Goal: Information Seeking & Learning: Get advice/opinions

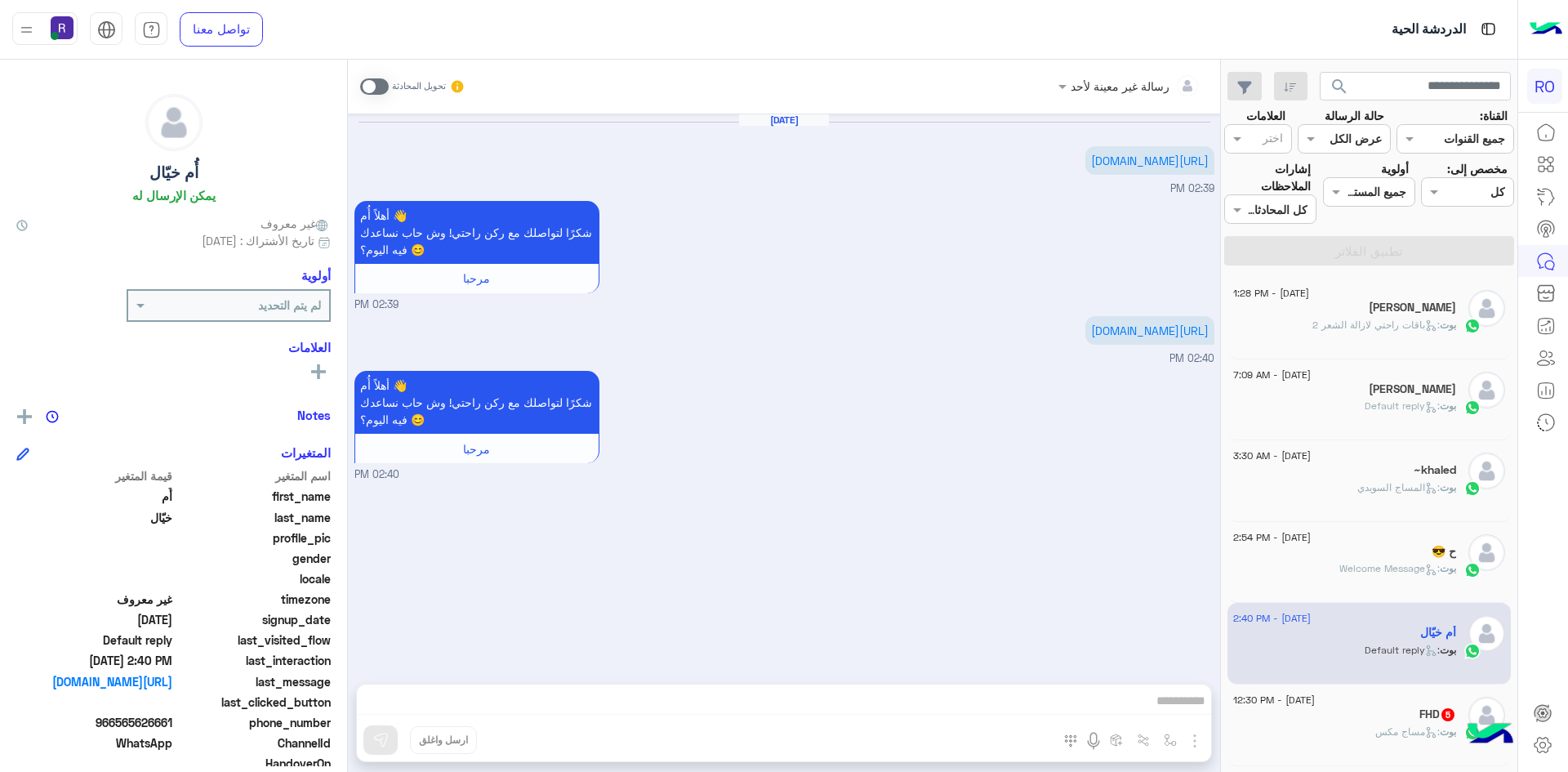
click at [1395, 742] on div "بوت : مساج مكس" at bounding box center [1345, 739] width 223 height 29
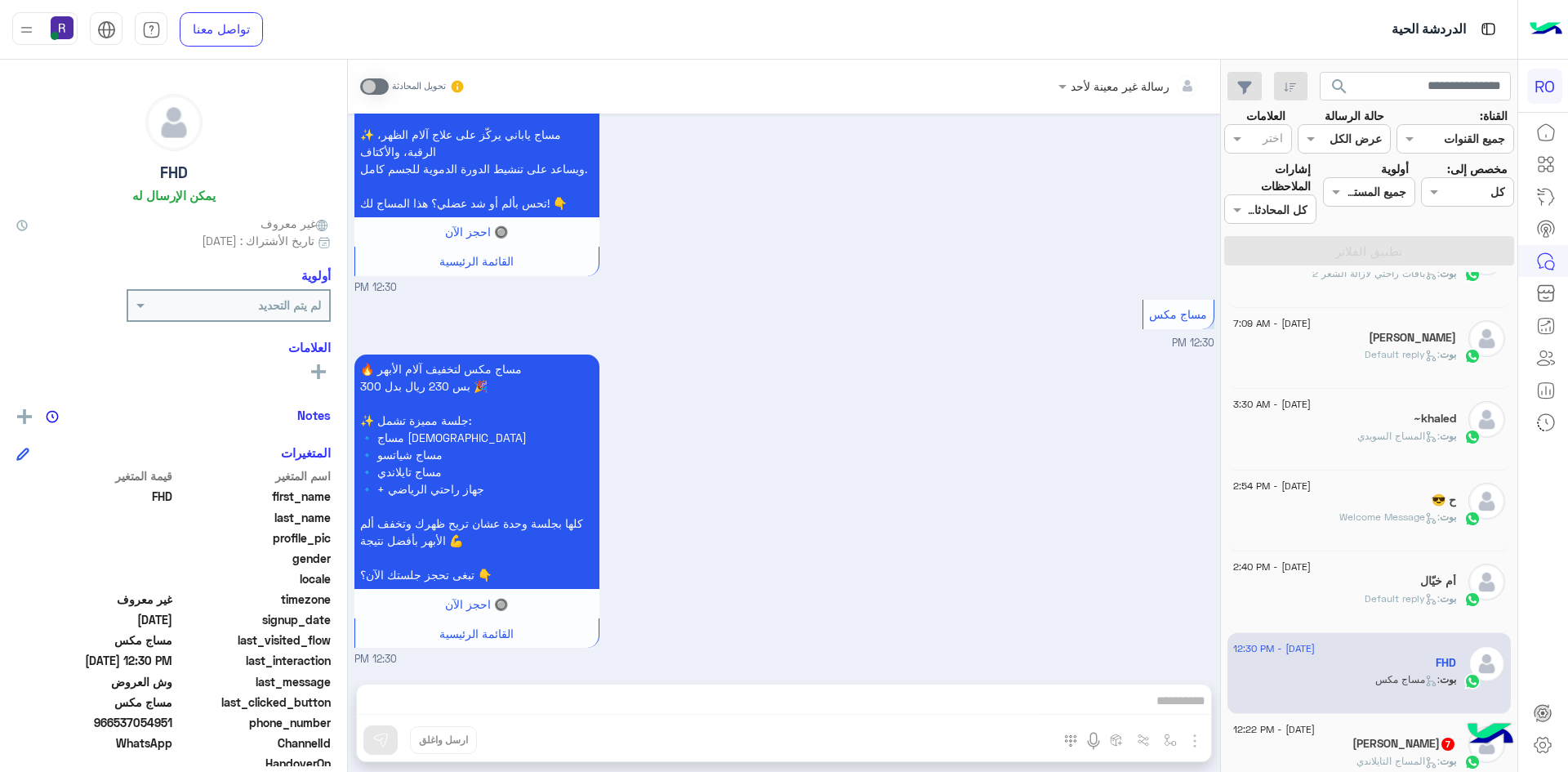
scroll to position [245, 0]
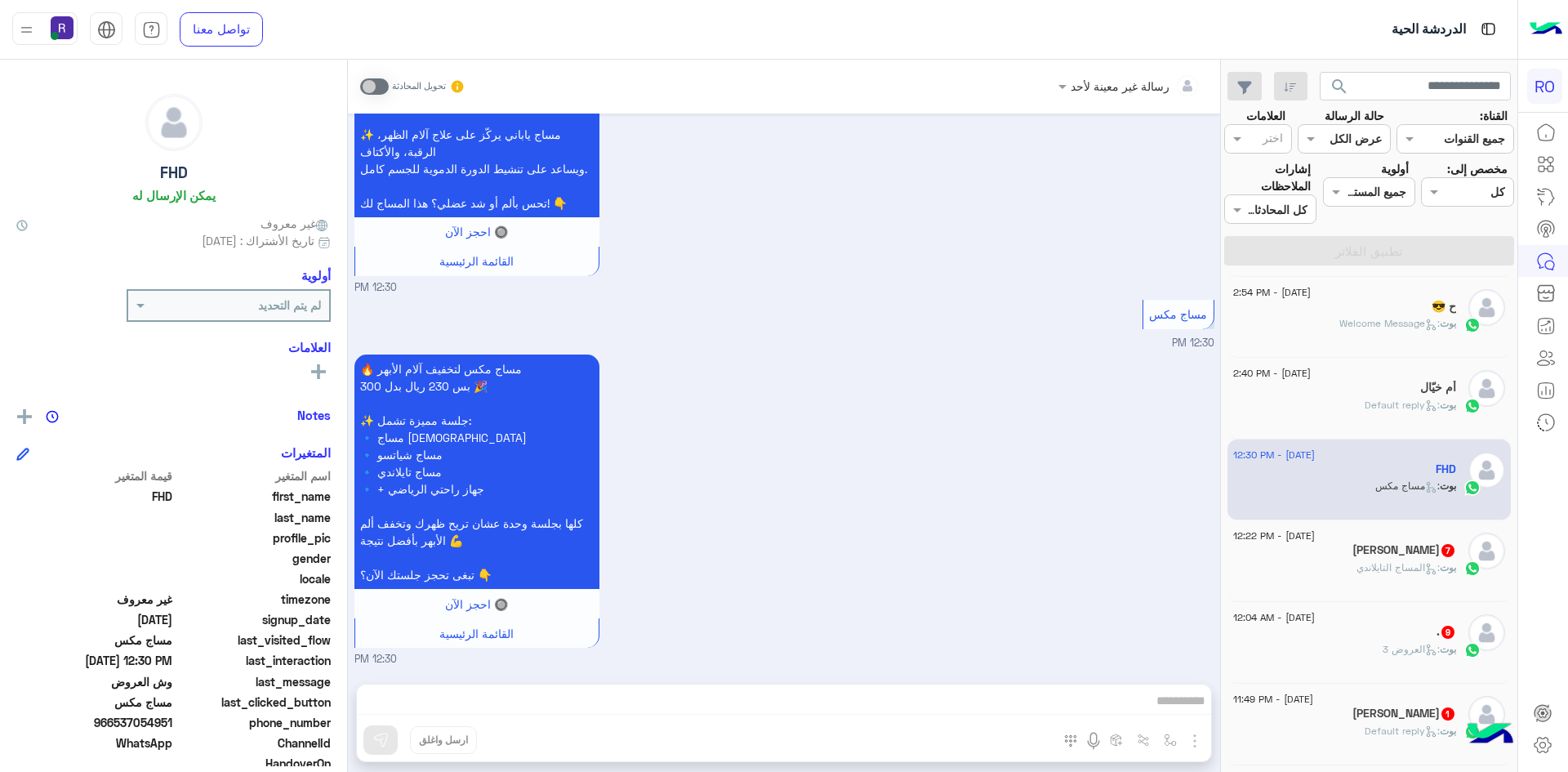
click at [1382, 569] on span ": المساج التايلاندي" at bounding box center [1398, 567] width 84 height 12
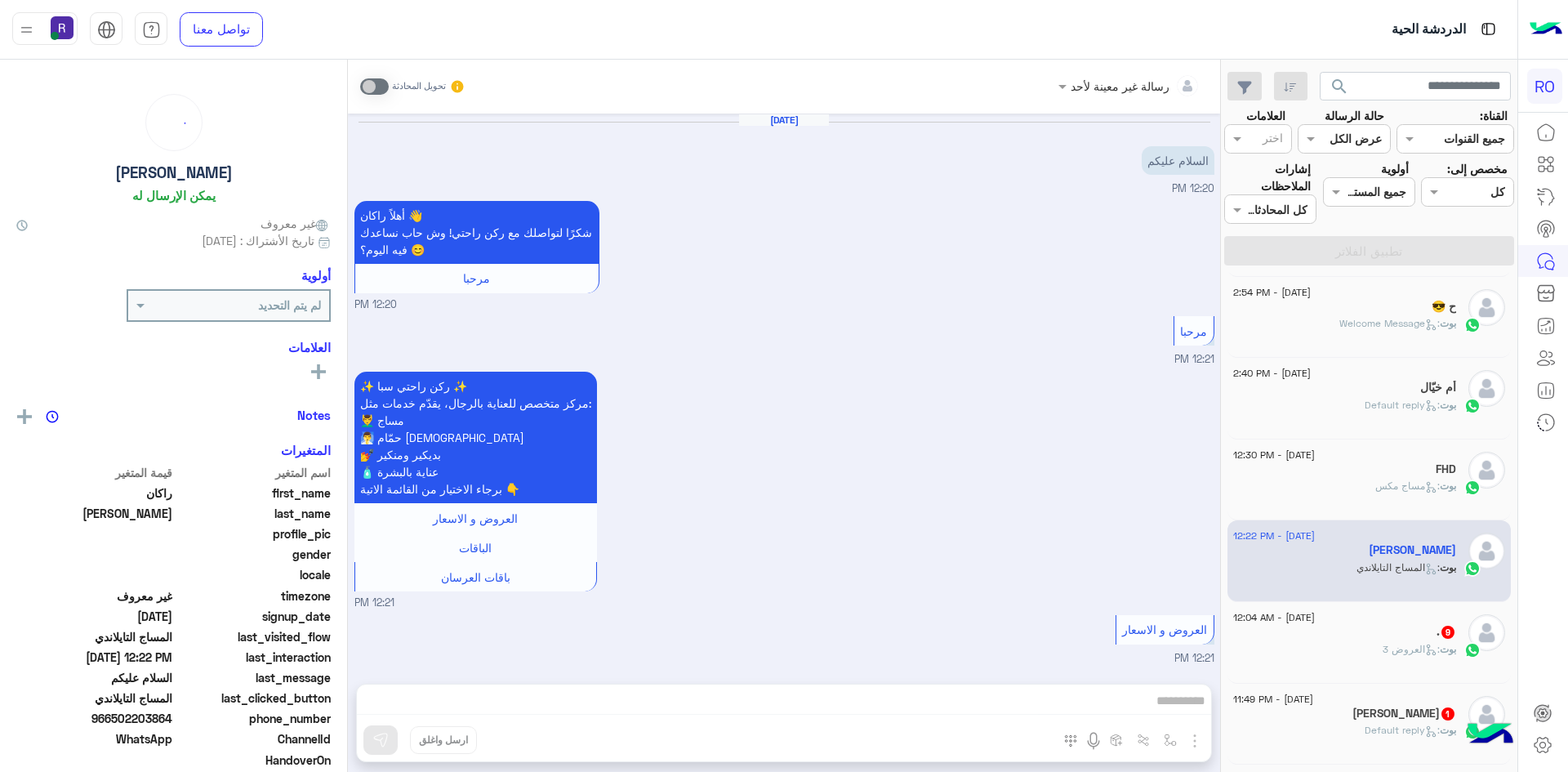
scroll to position [1234, 0]
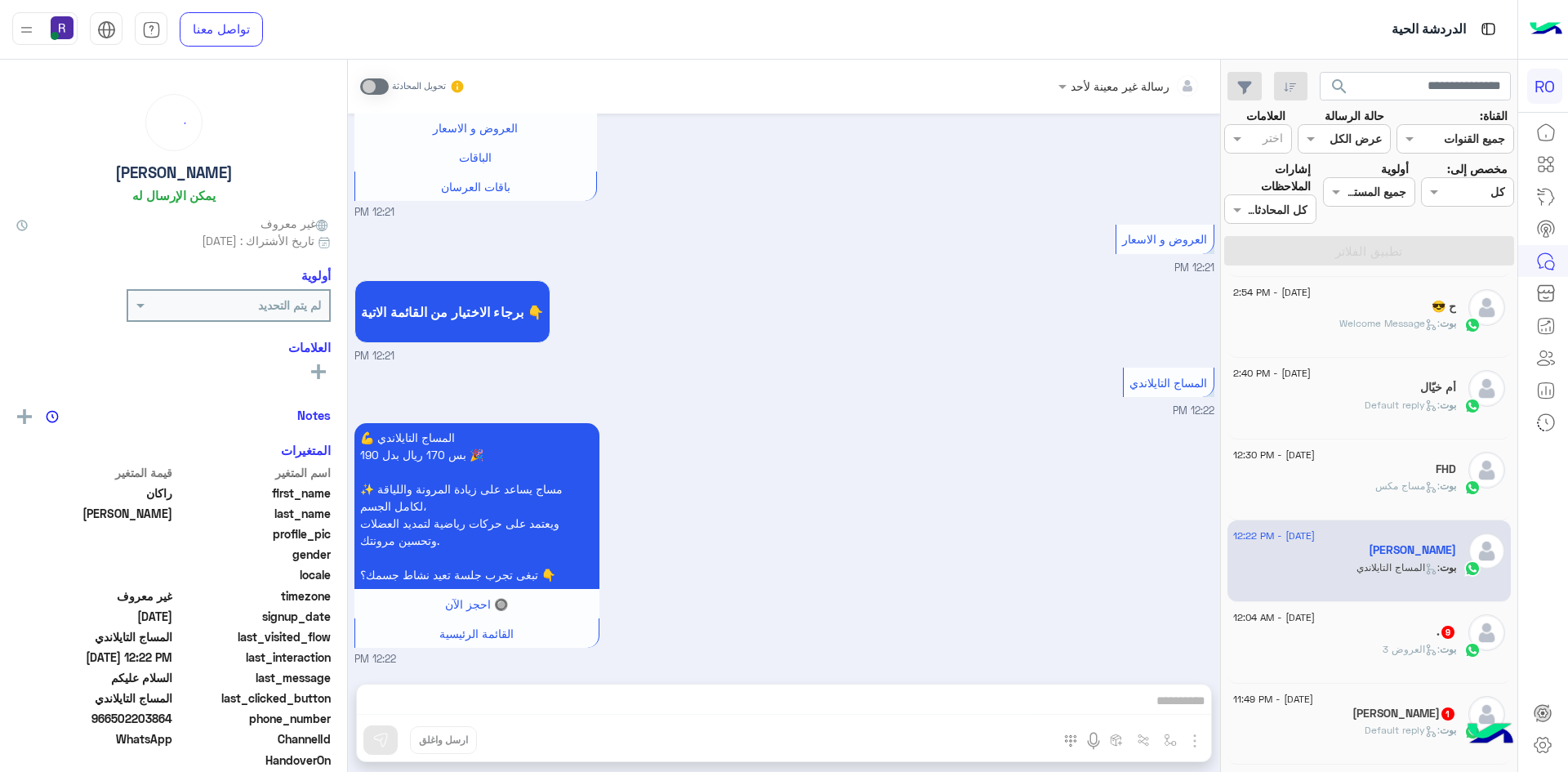
click at [1414, 646] on span ": العروض 3" at bounding box center [1410, 649] width 57 height 12
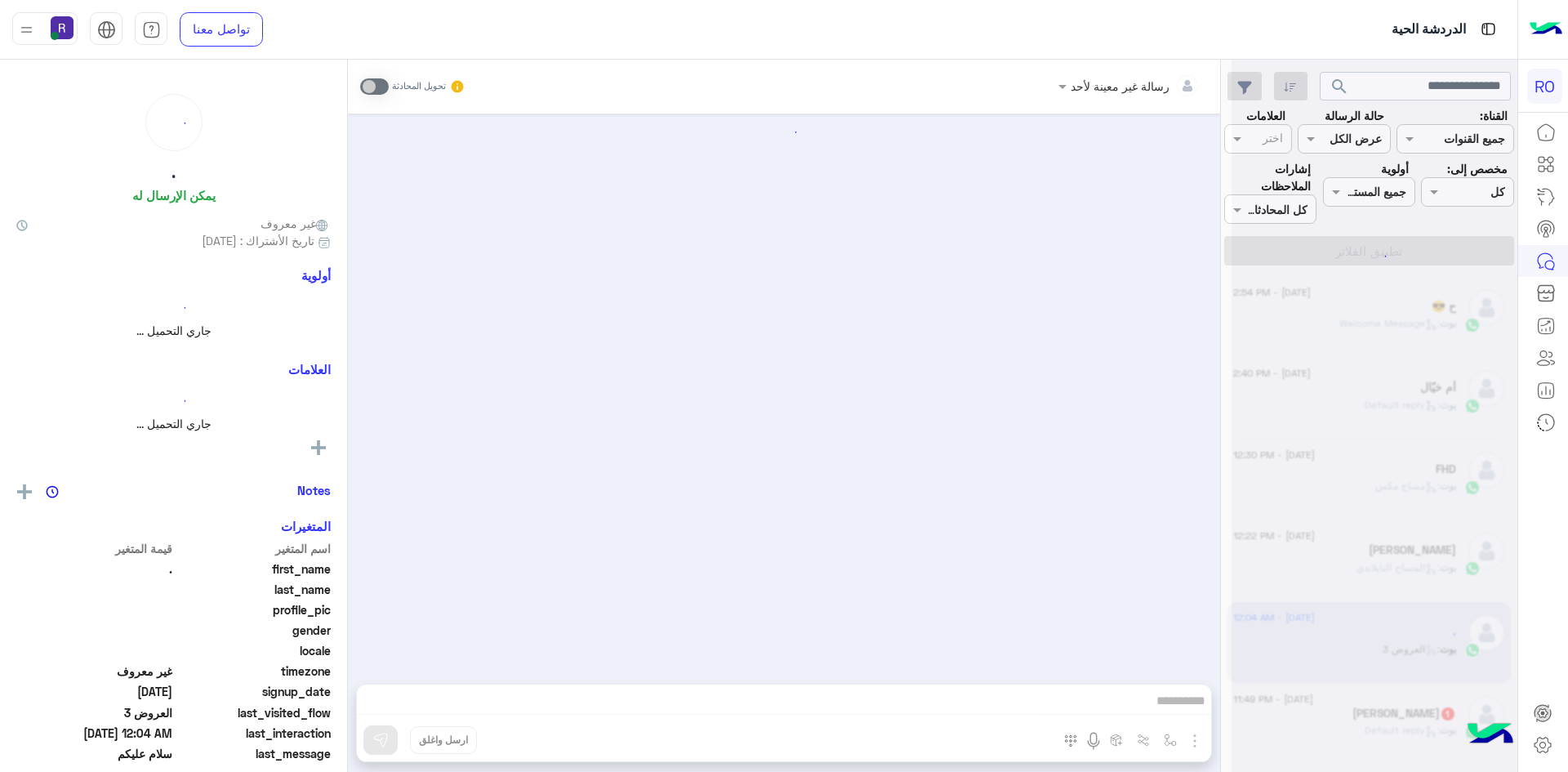
scroll to position [1992, 0]
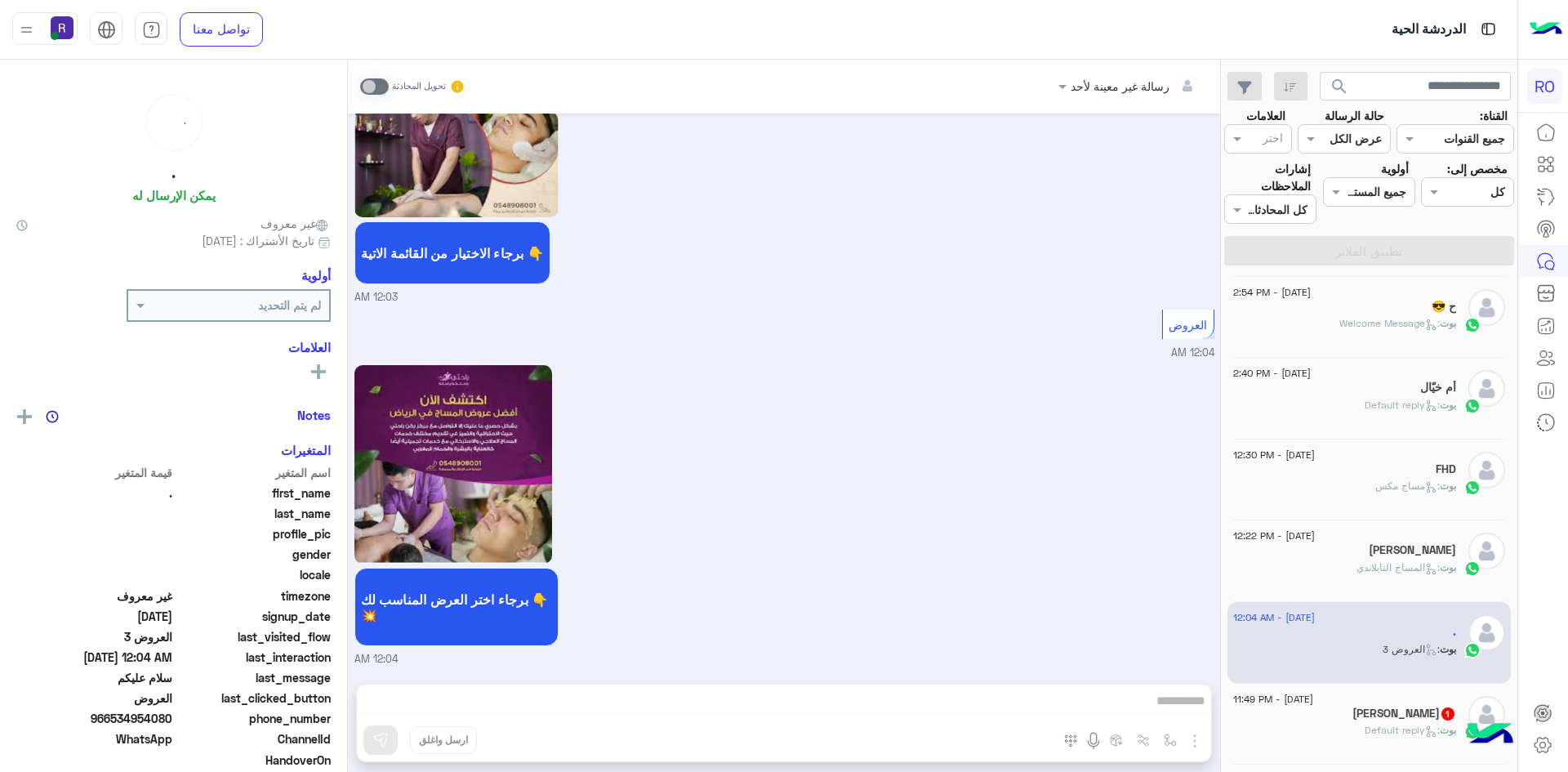
click at [1441, 712] on span "1" at bounding box center [1448, 714] width 13 height 13
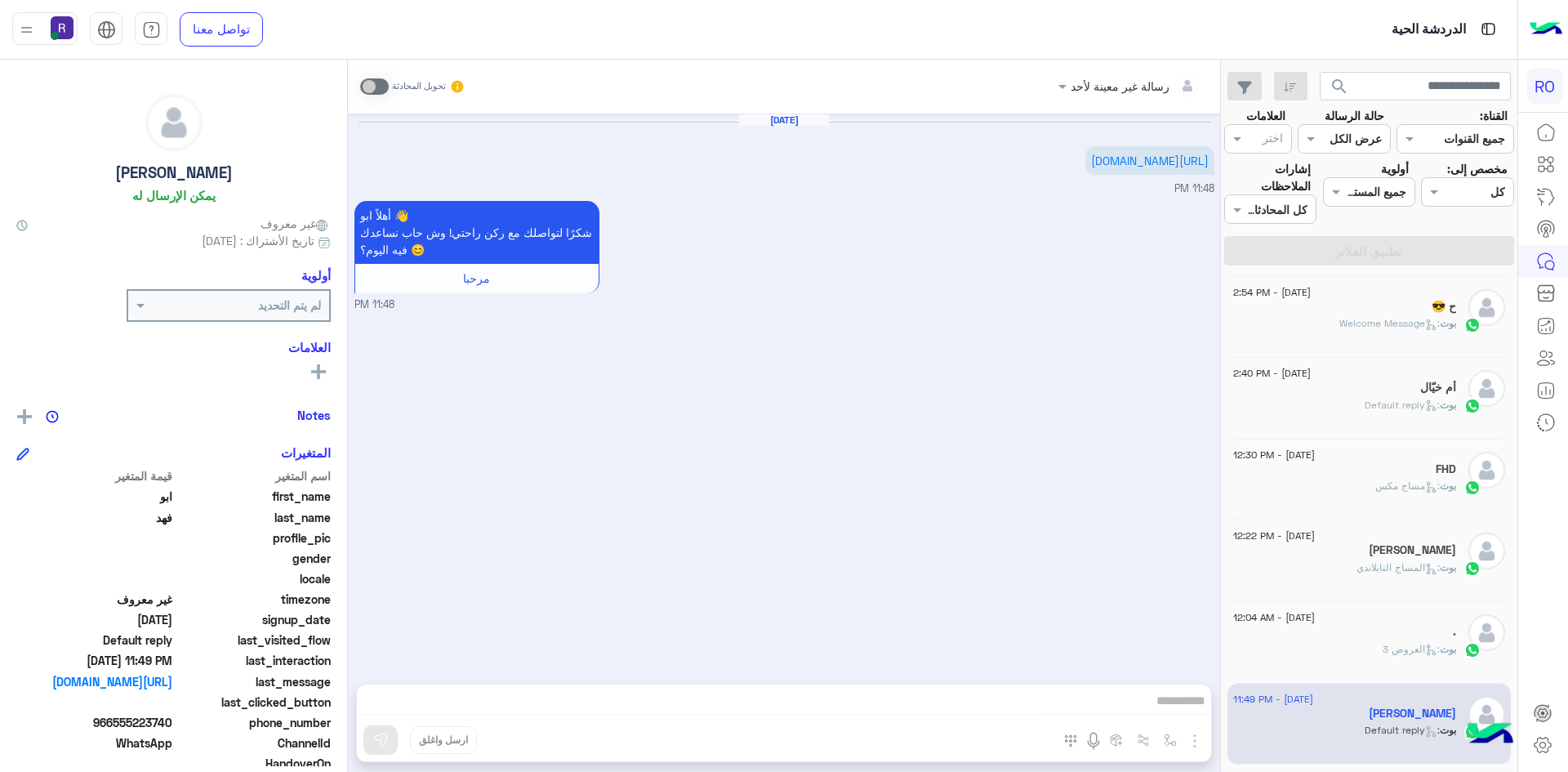
scroll to position [490, 0]
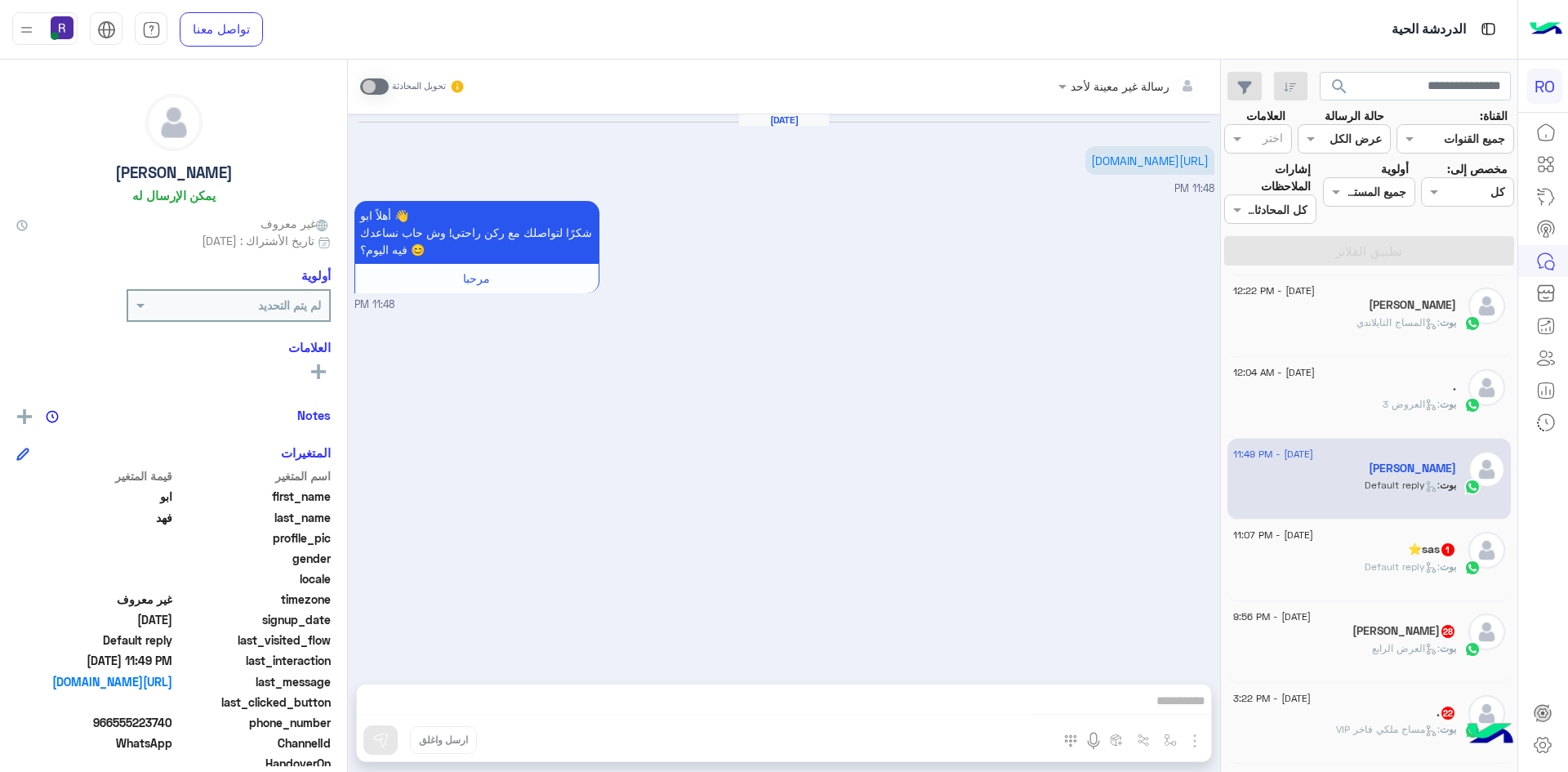
click at [1407, 575] on div "بوت : Default reply" at bounding box center [1345, 574] width 223 height 29
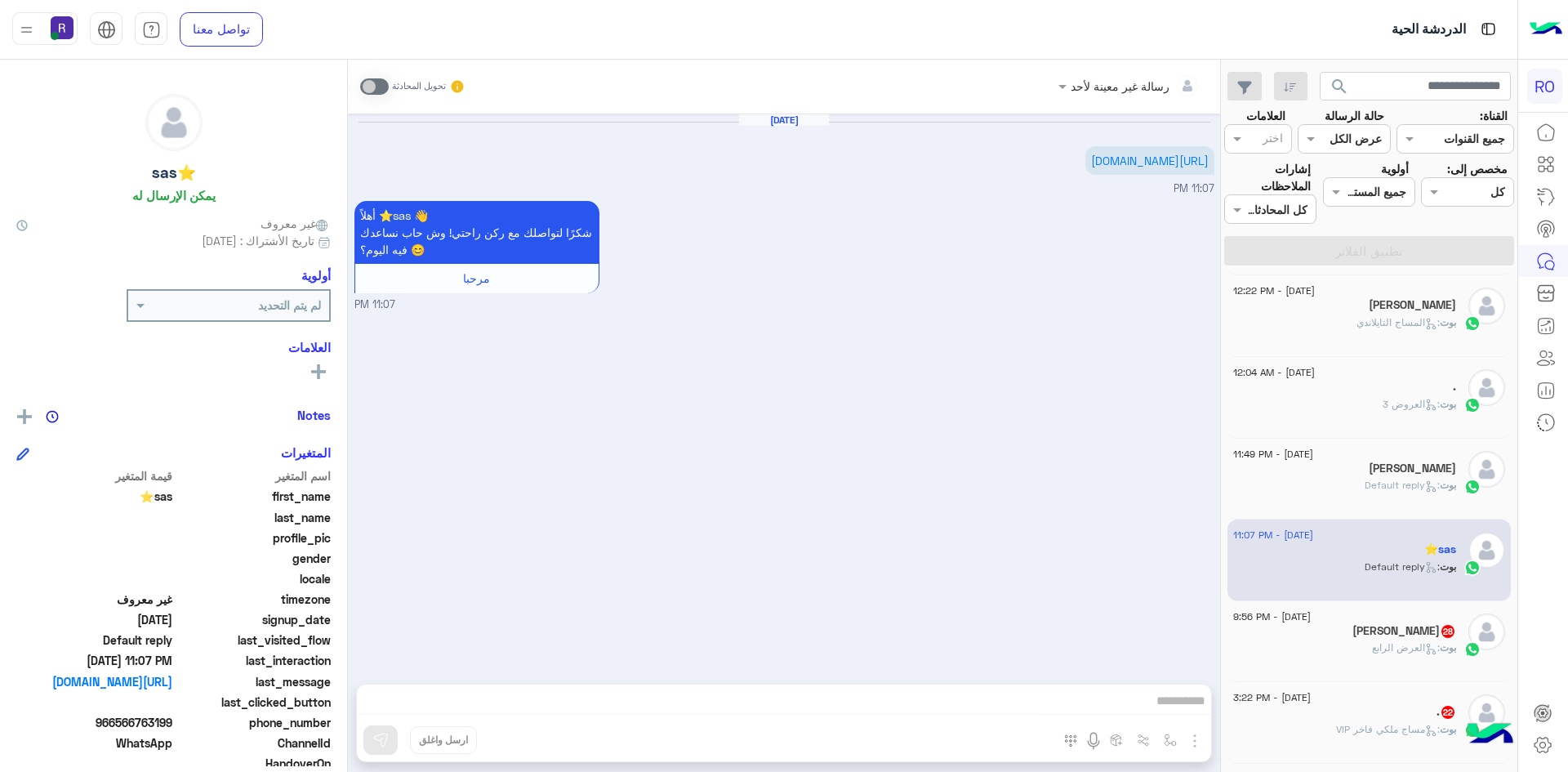
click at [1408, 652] on span ": العرض الرابع" at bounding box center [1406, 647] width 68 height 12
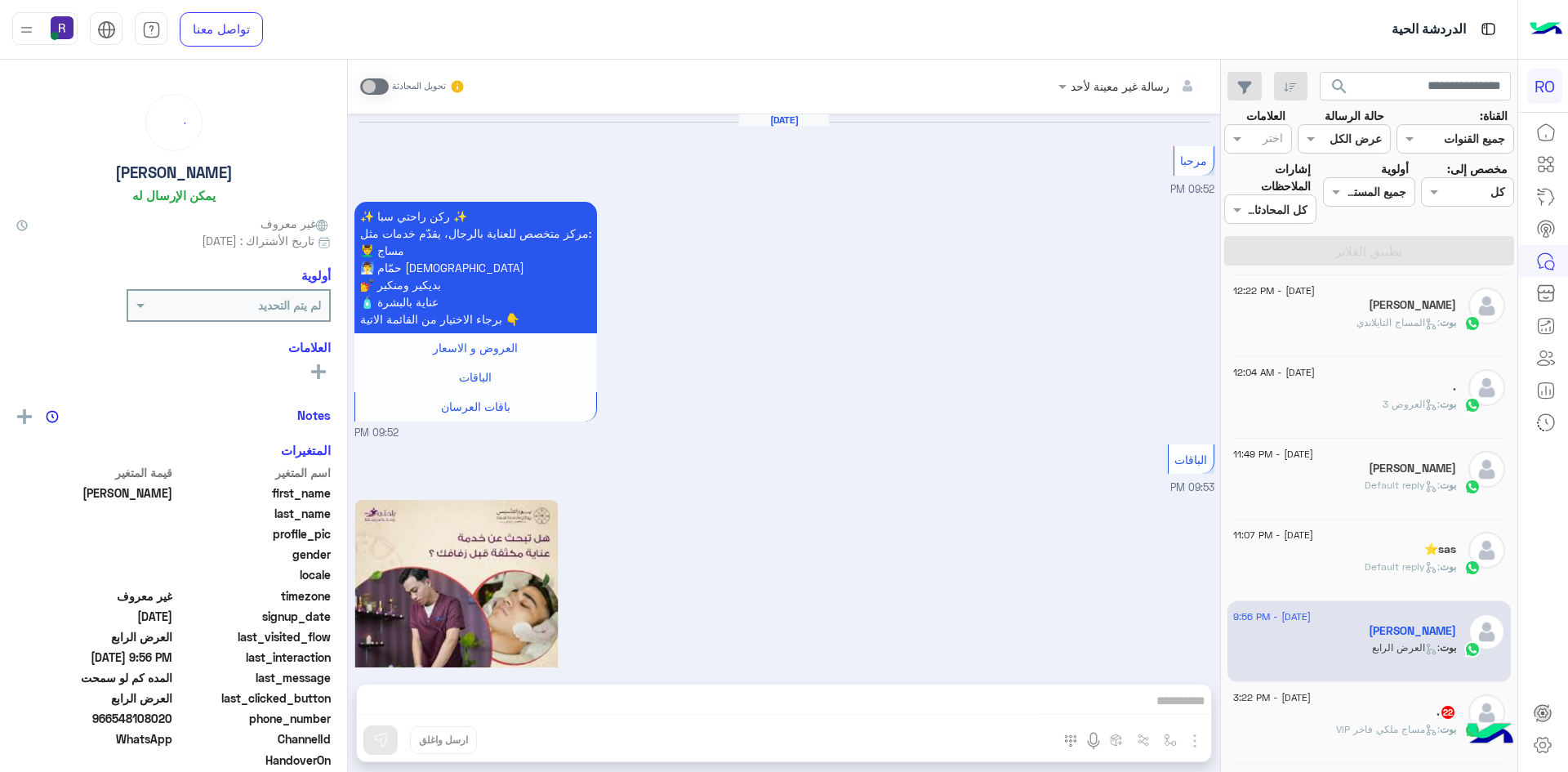
scroll to position [2874, 0]
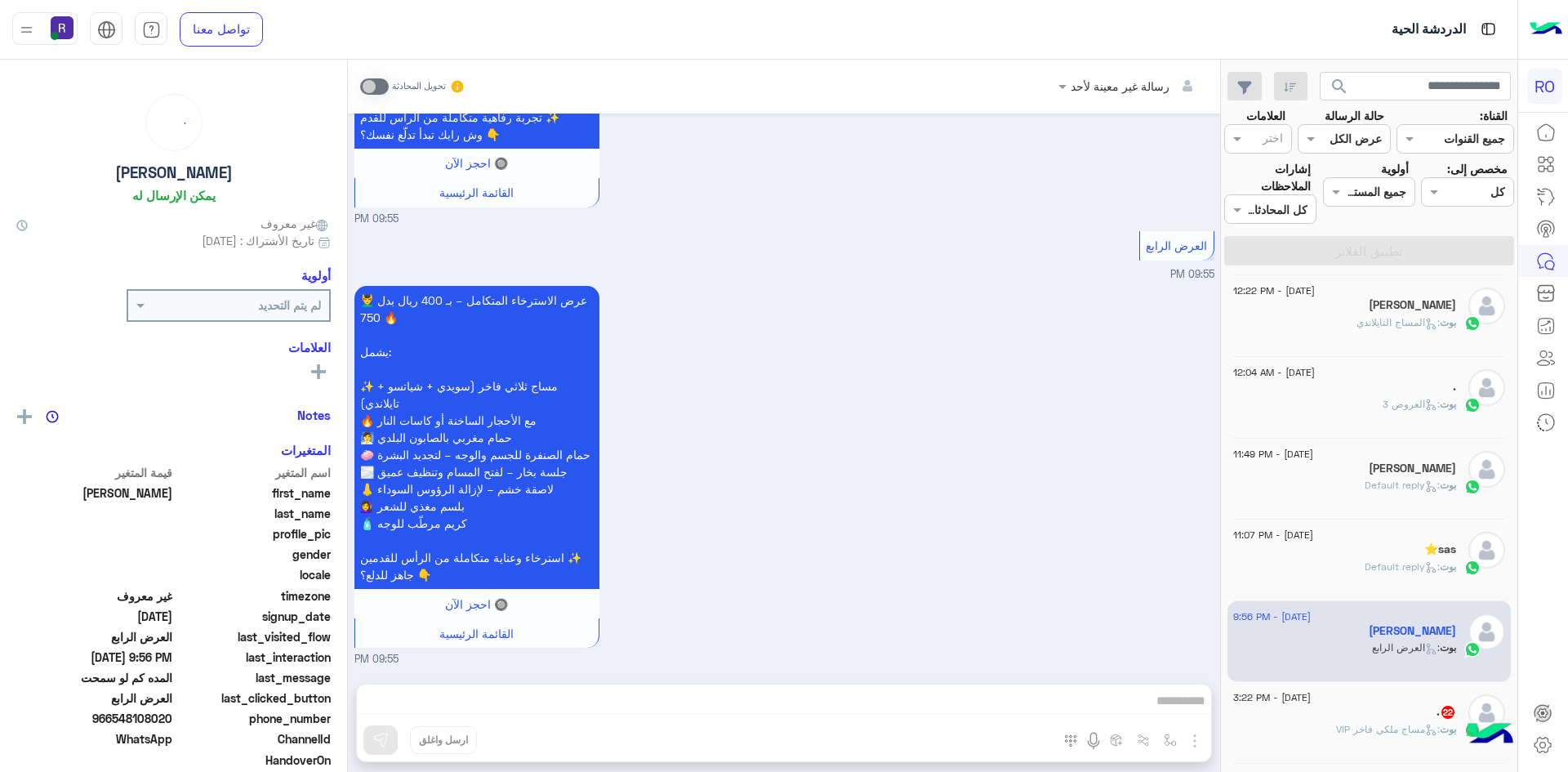
click at [1413, 736] on div "بوت : مساج ملكي فاخر VIP" at bounding box center [1345, 736] width 223 height 29
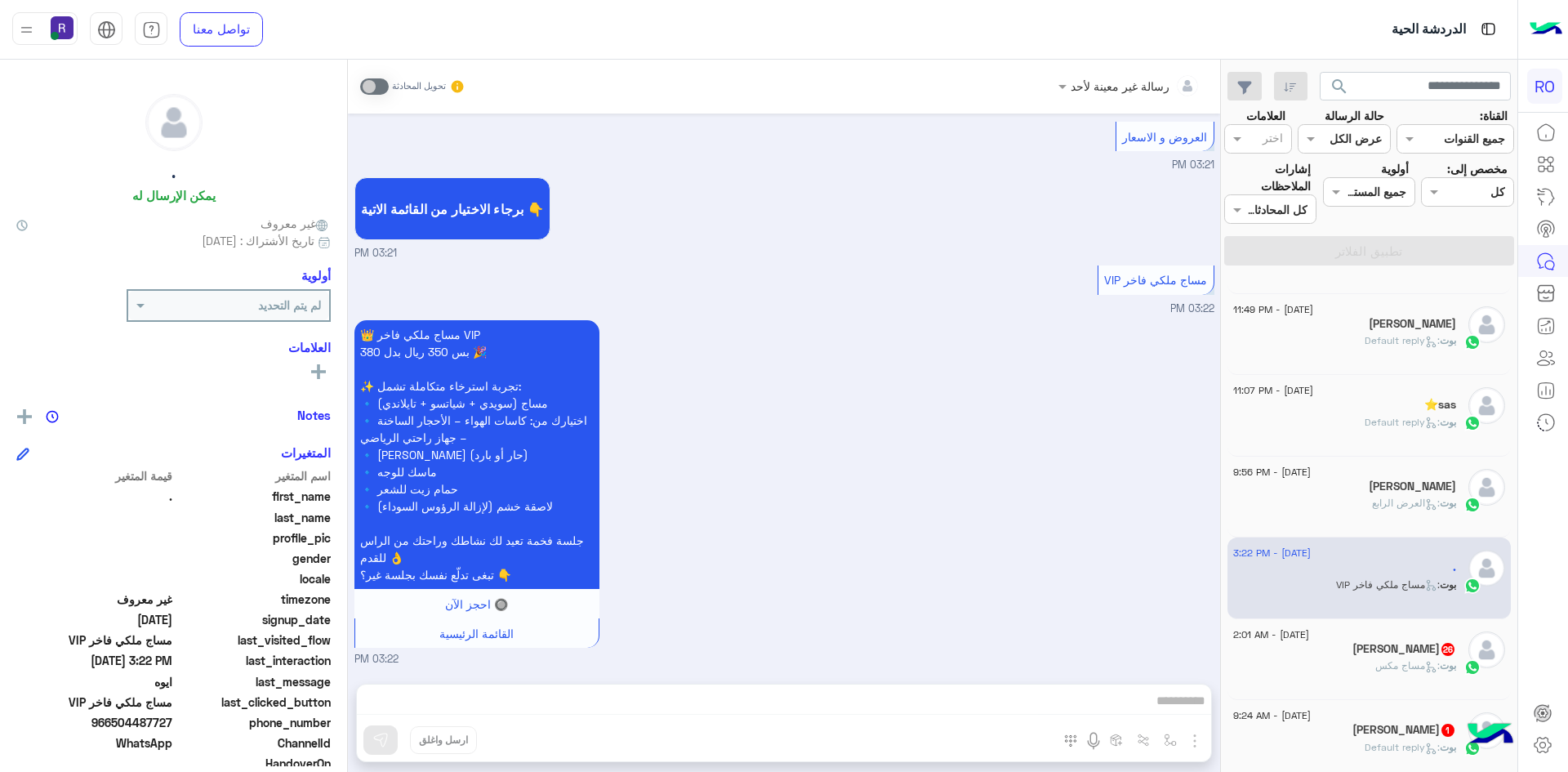
scroll to position [735, 0]
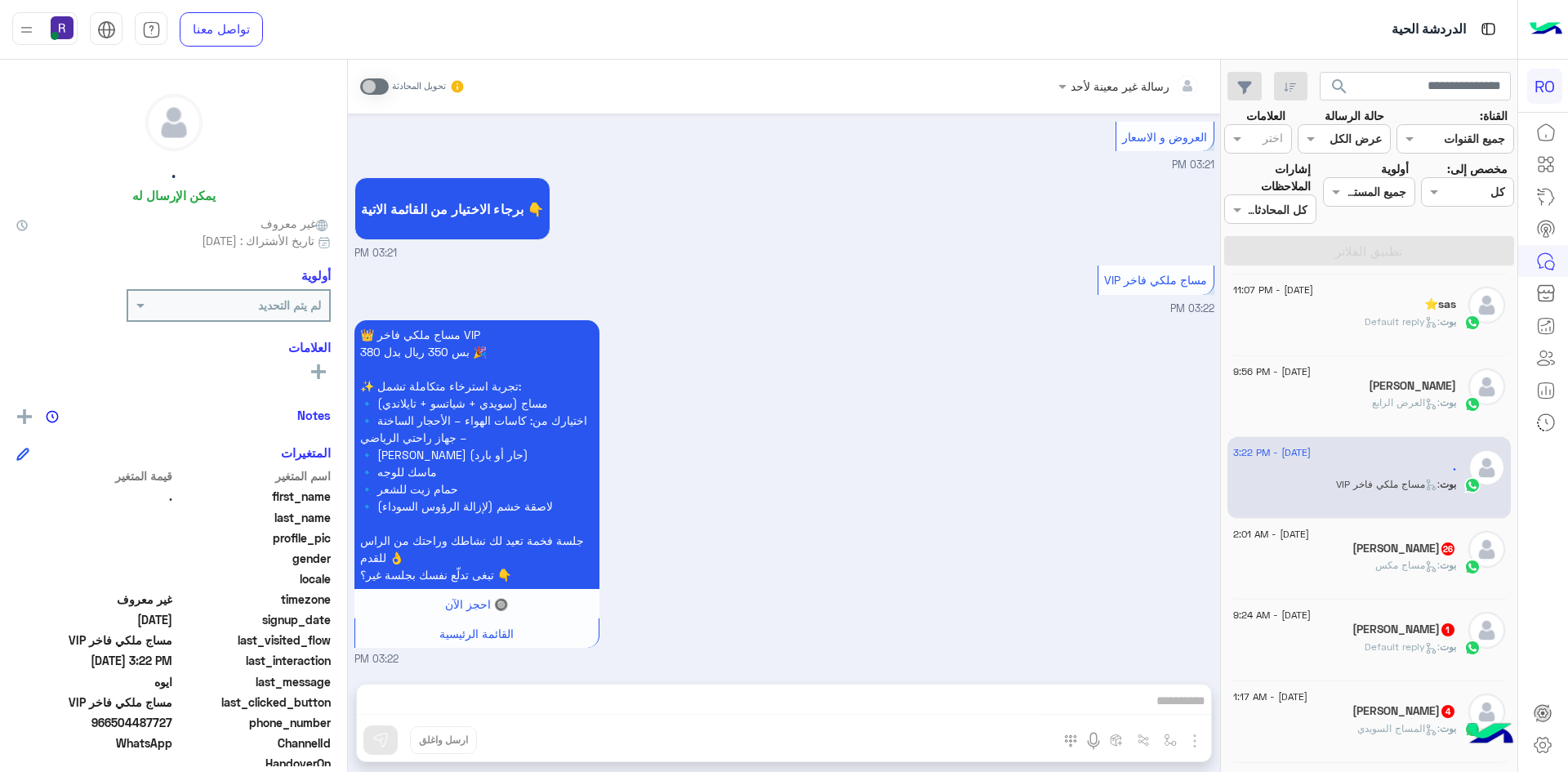
click at [1386, 533] on div "[DATE] - 2:01 AM" at bounding box center [1345, 535] width 223 height 11
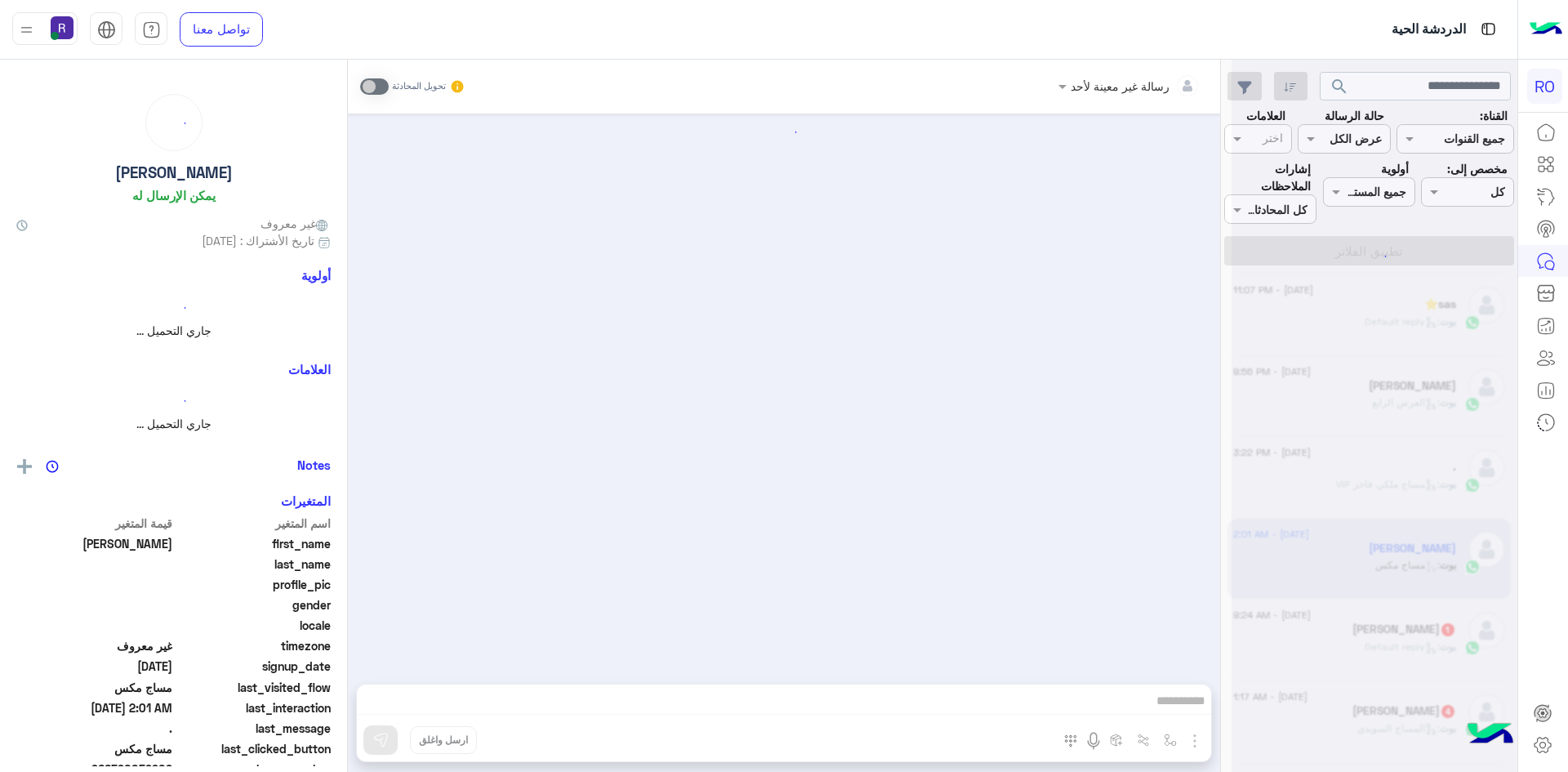
scroll to position [2861, 0]
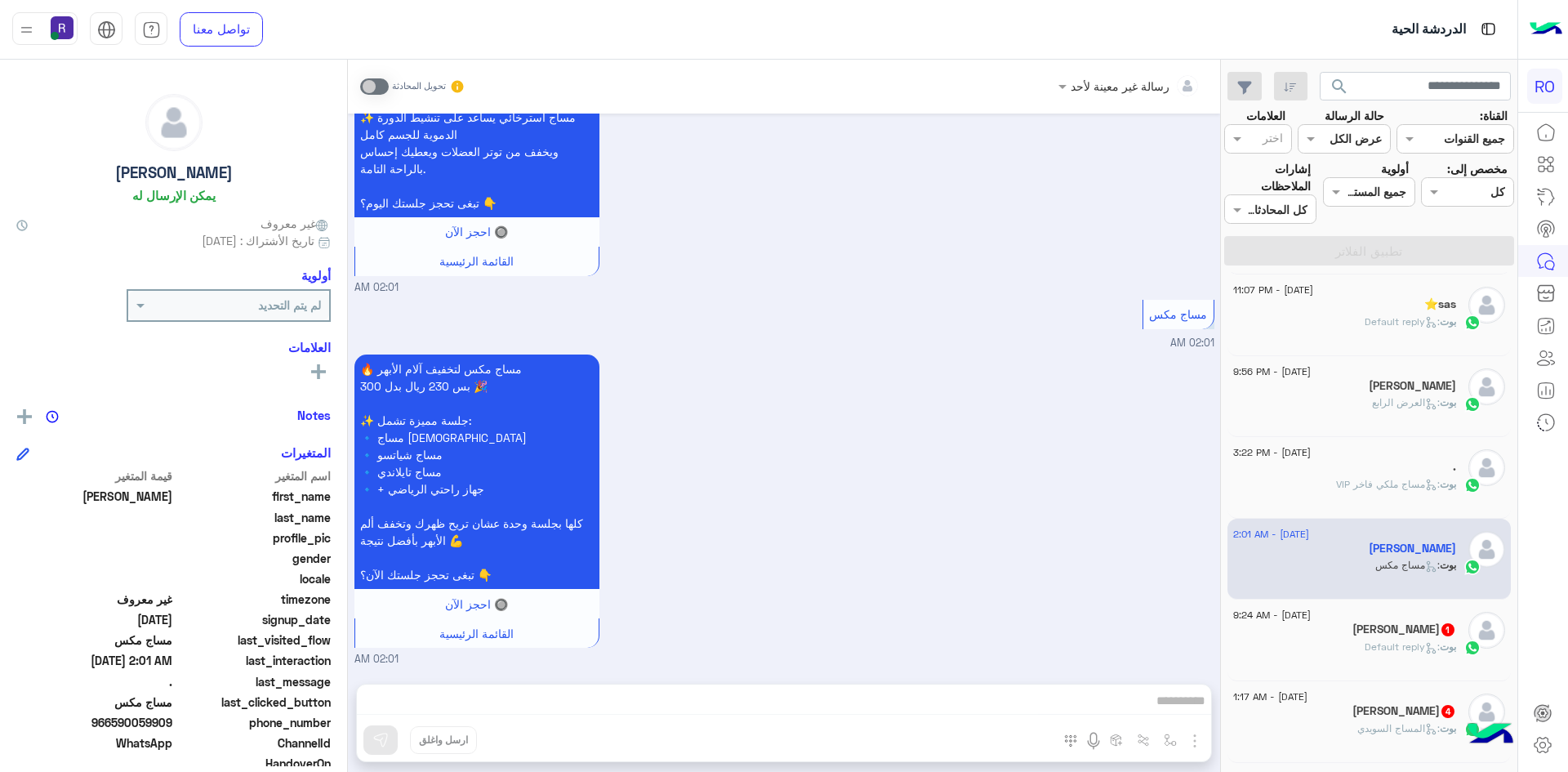
click at [1381, 650] on span ": Default reply" at bounding box center [1403, 646] width 75 height 12
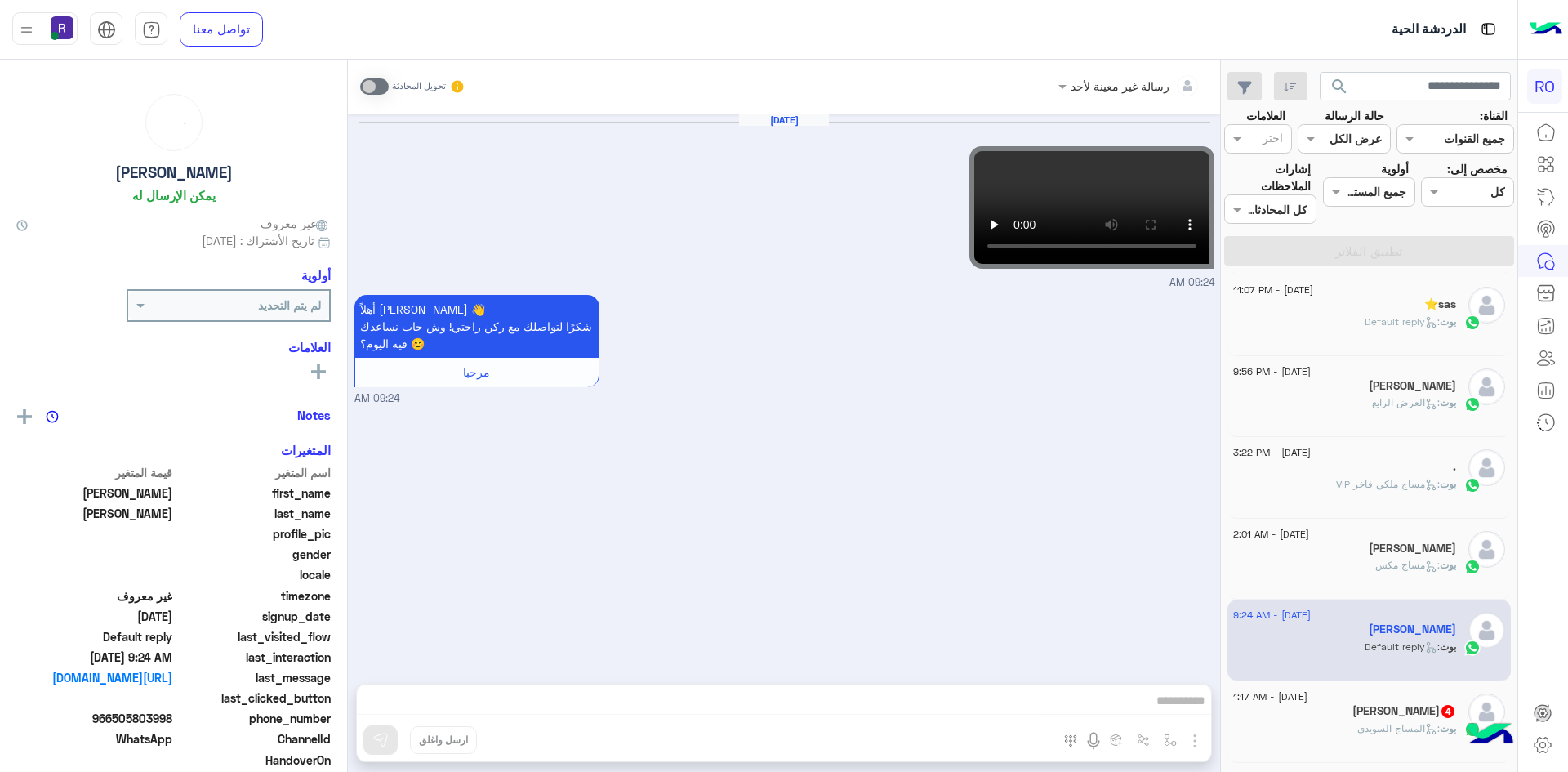
click at [1381, 724] on span ": المساج السويدي" at bounding box center [1399, 728] width 83 height 12
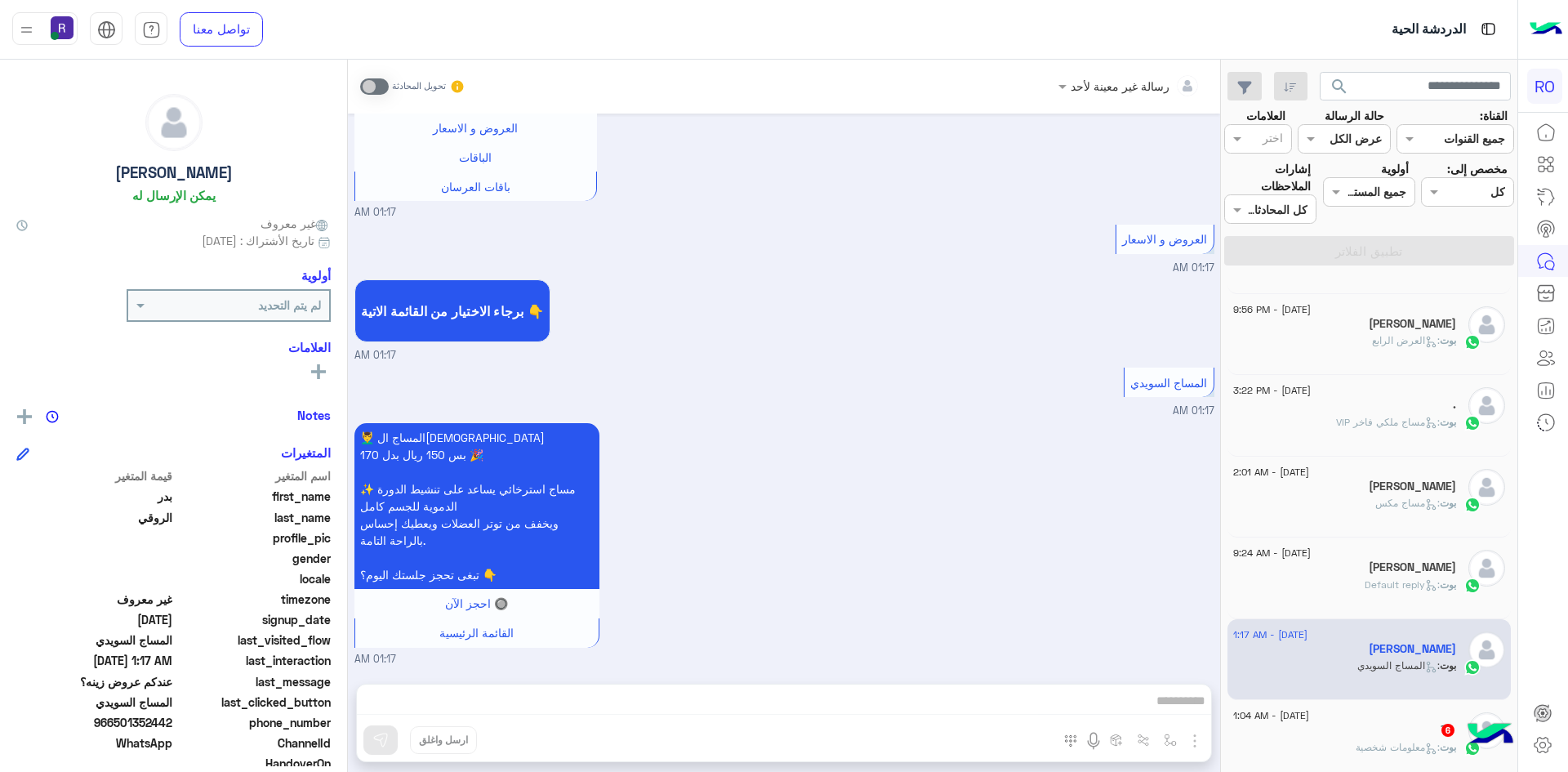
scroll to position [898, 0]
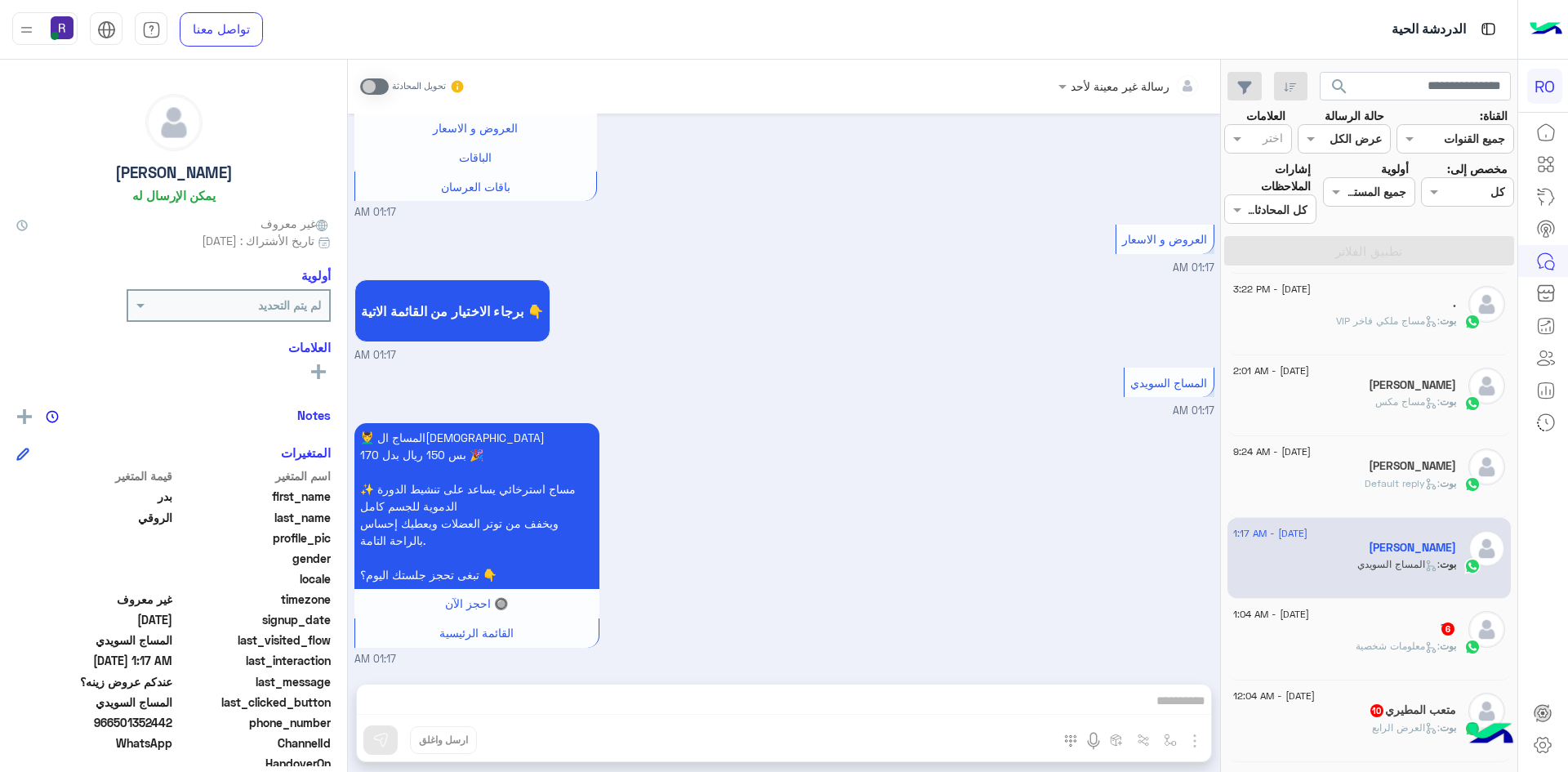
click at [1386, 637] on div "َ 6" at bounding box center [1345, 630] width 223 height 17
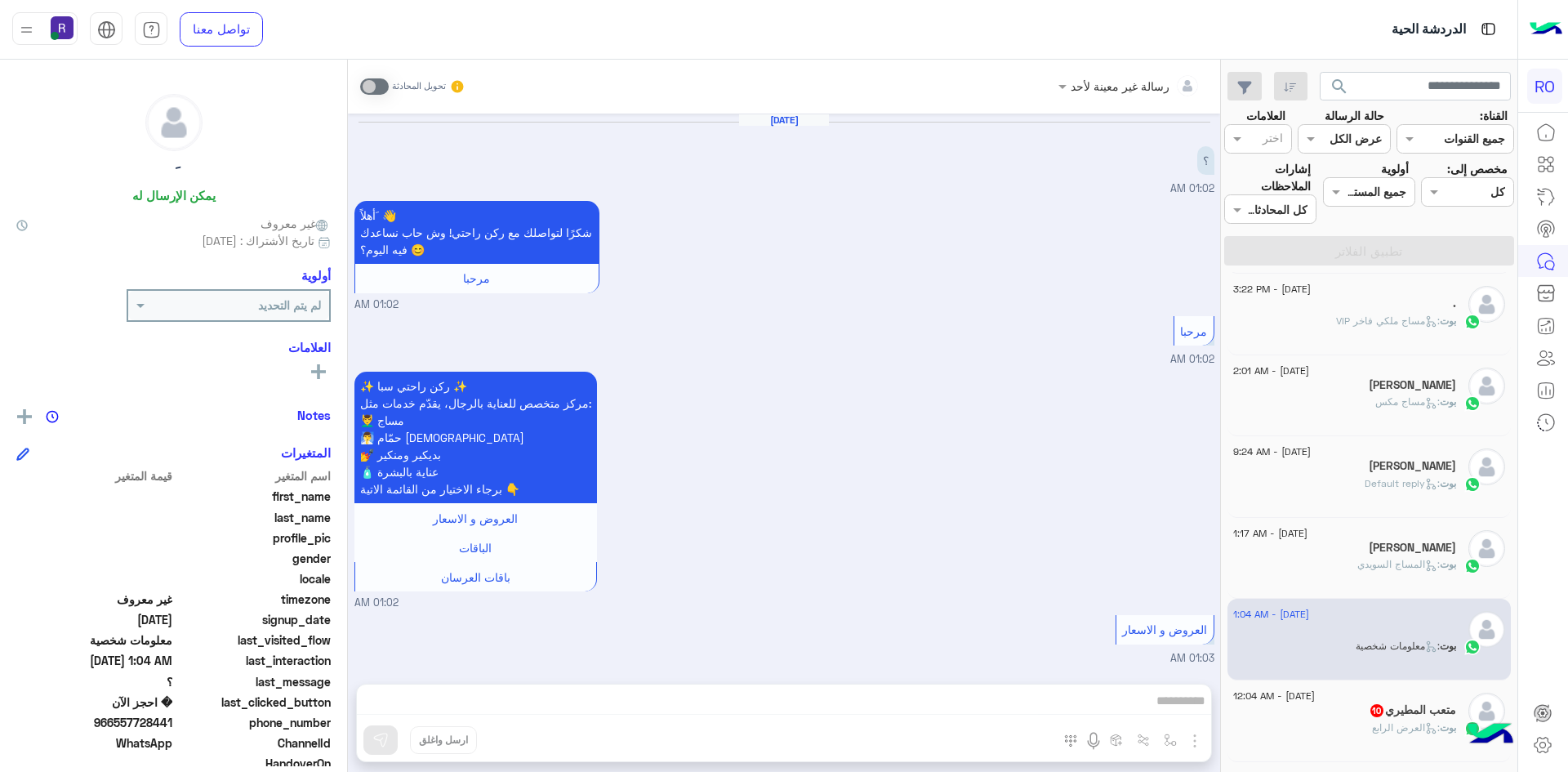
scroll to position [988, 0]
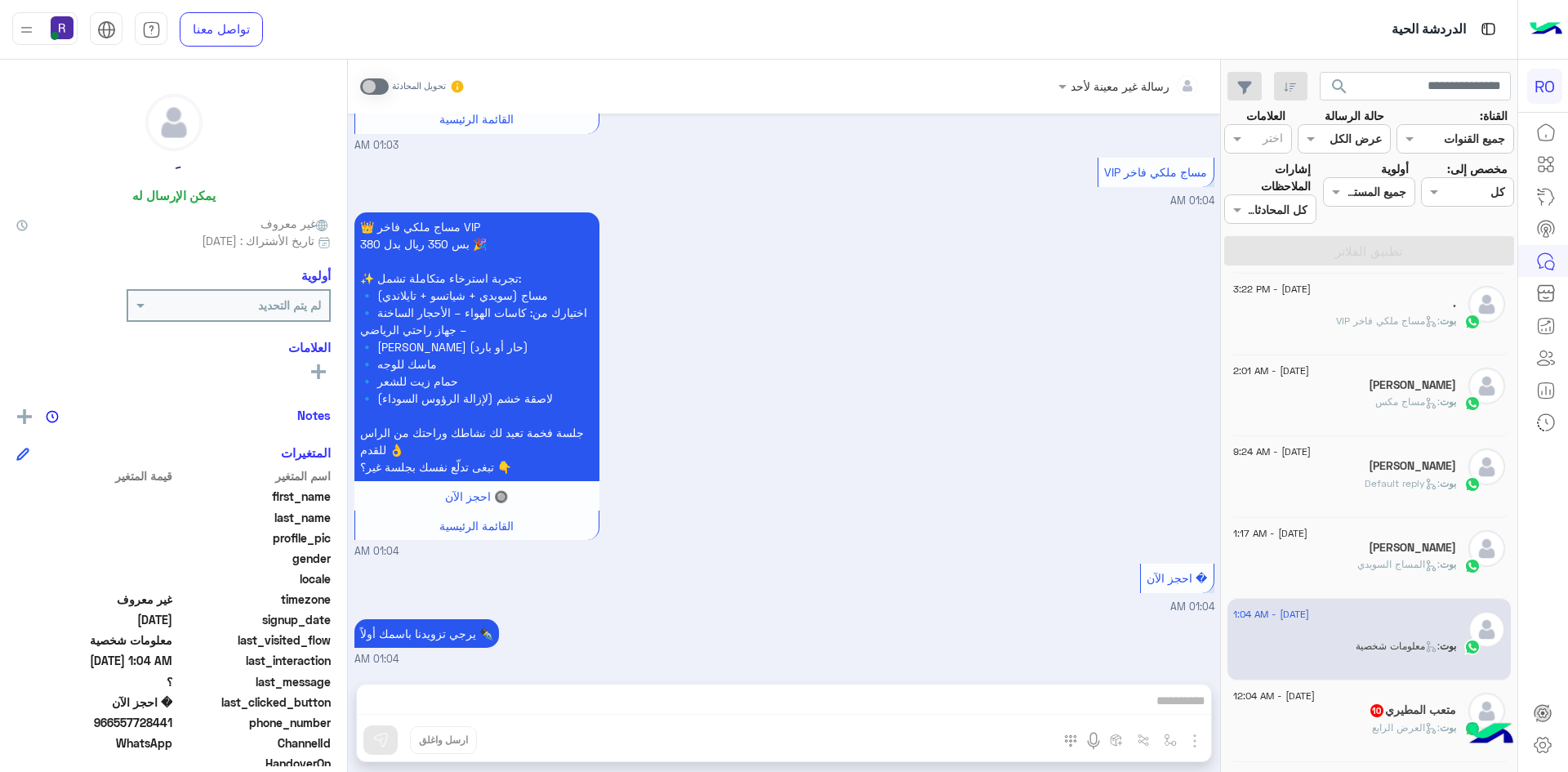
click at [1386, 721] on span ": العرض الرابع" at bounding box center [1406, 727] width 68 height 12
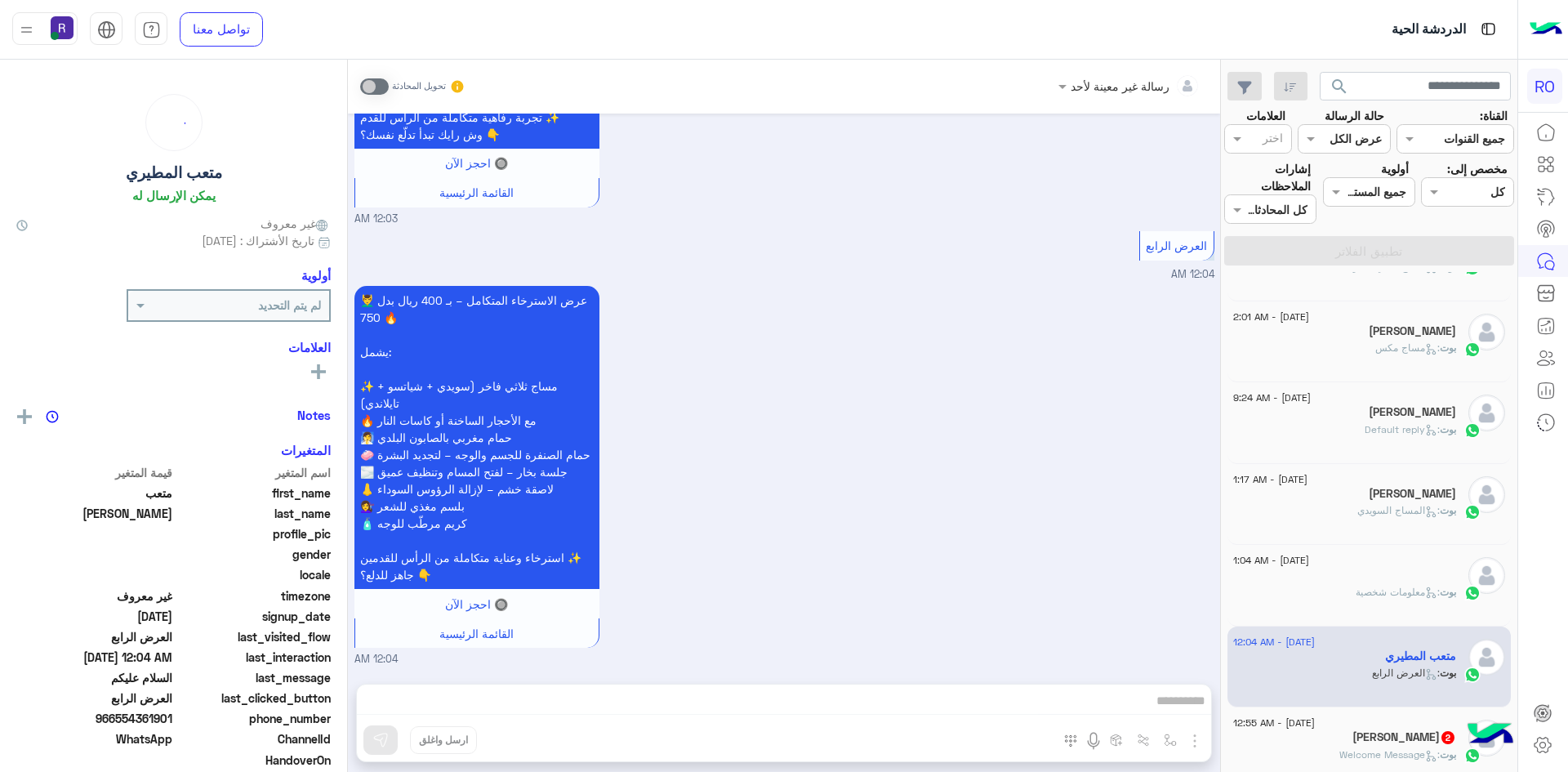
scroll to position [980, 0]
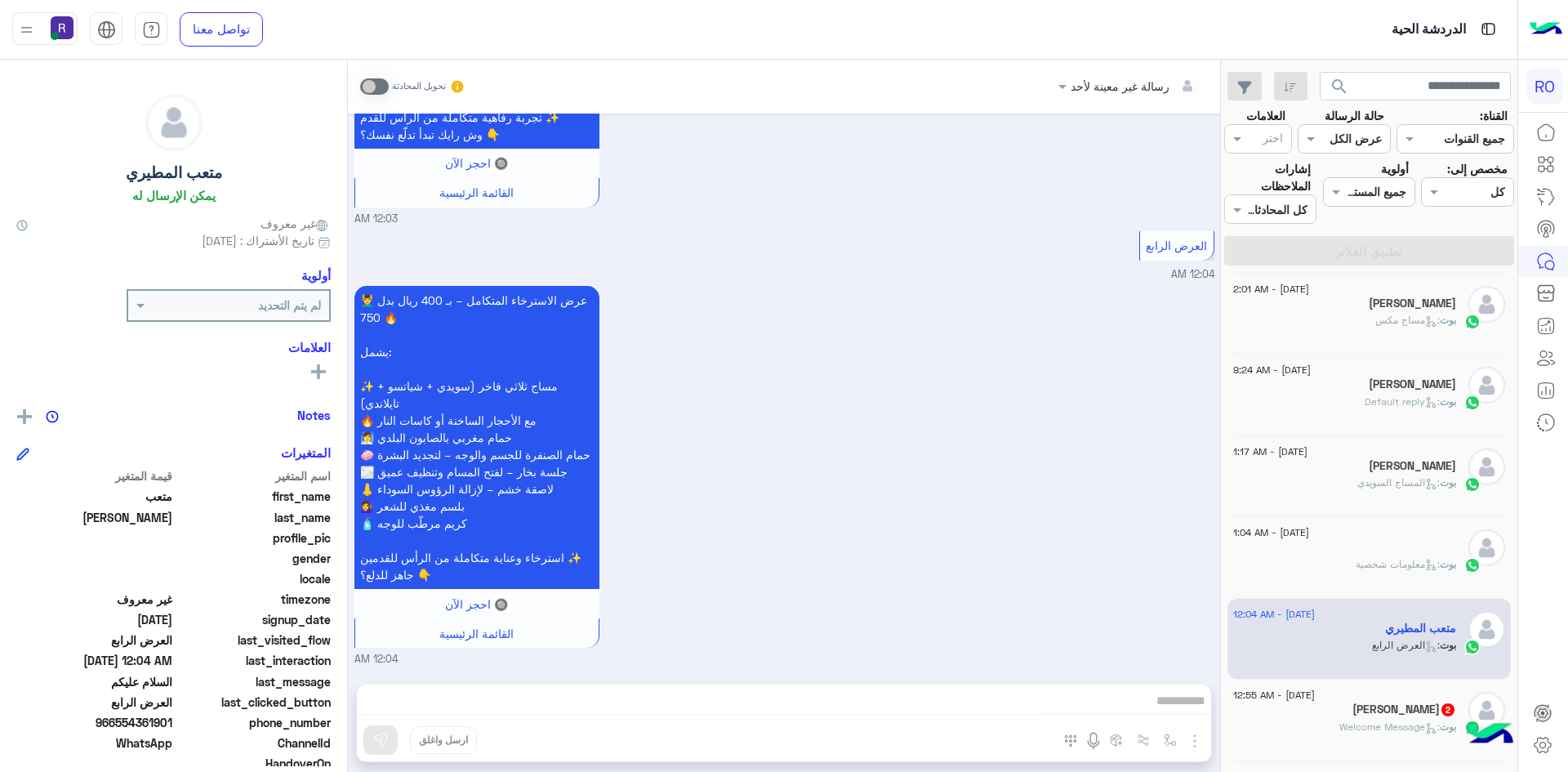
click at [1367, 717] on div "ALI BIN HAMOUD 2" at bounding box center [1345, 711] width 223 height 17
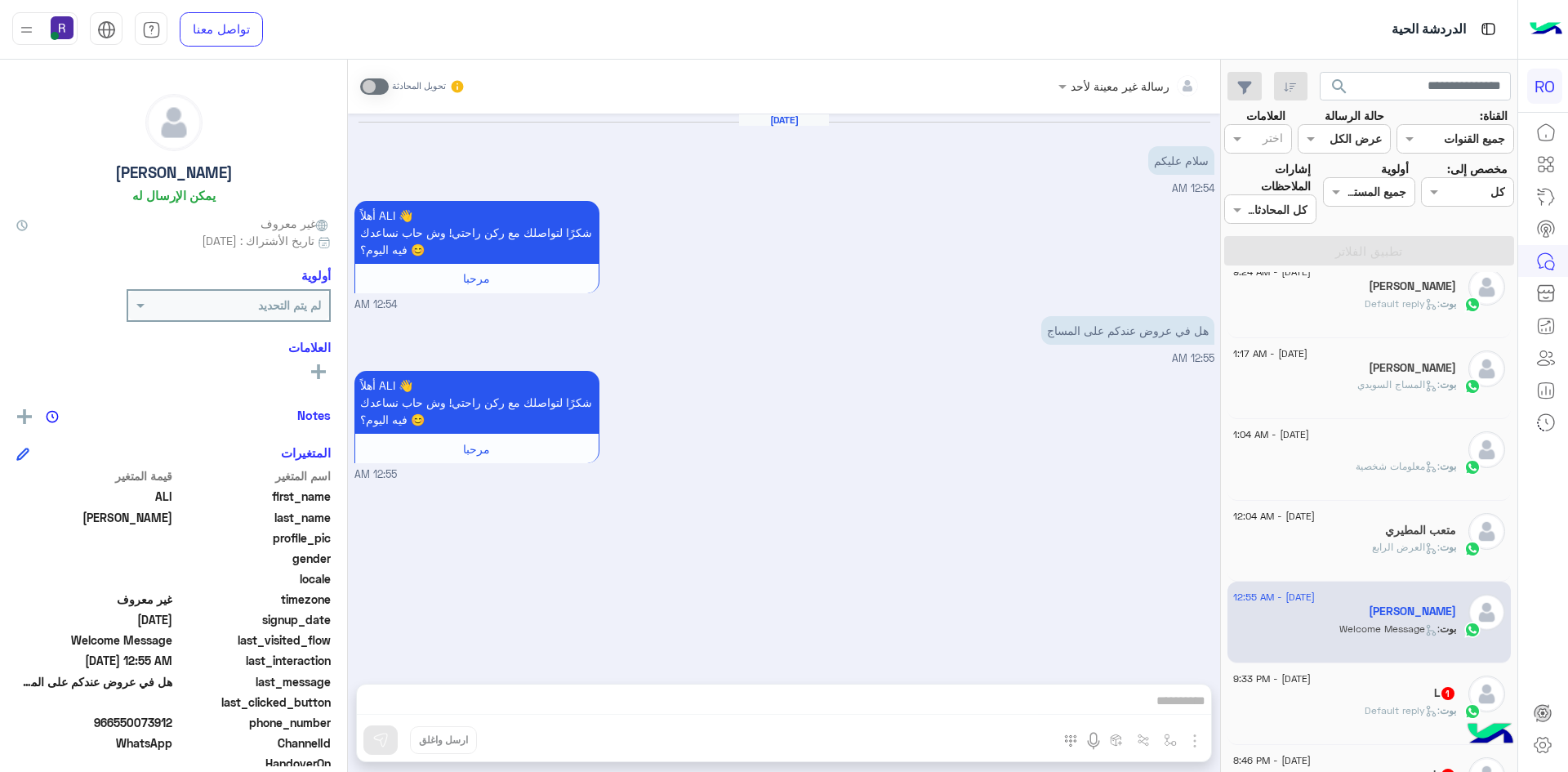
scroll to position [1132, 0]
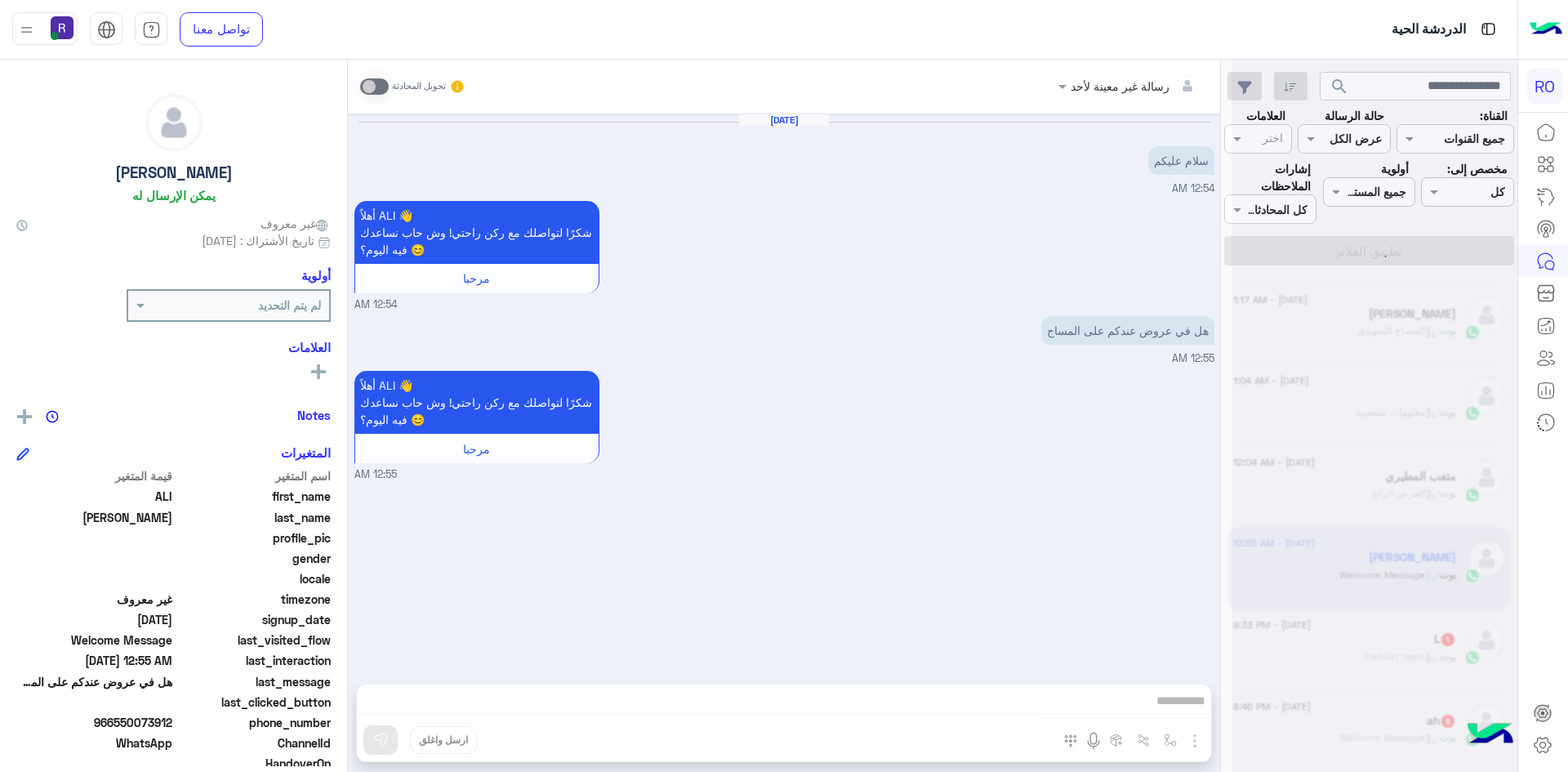
click at [1359, 654] on div at bounding box center [1374, 392] width 286 height 772
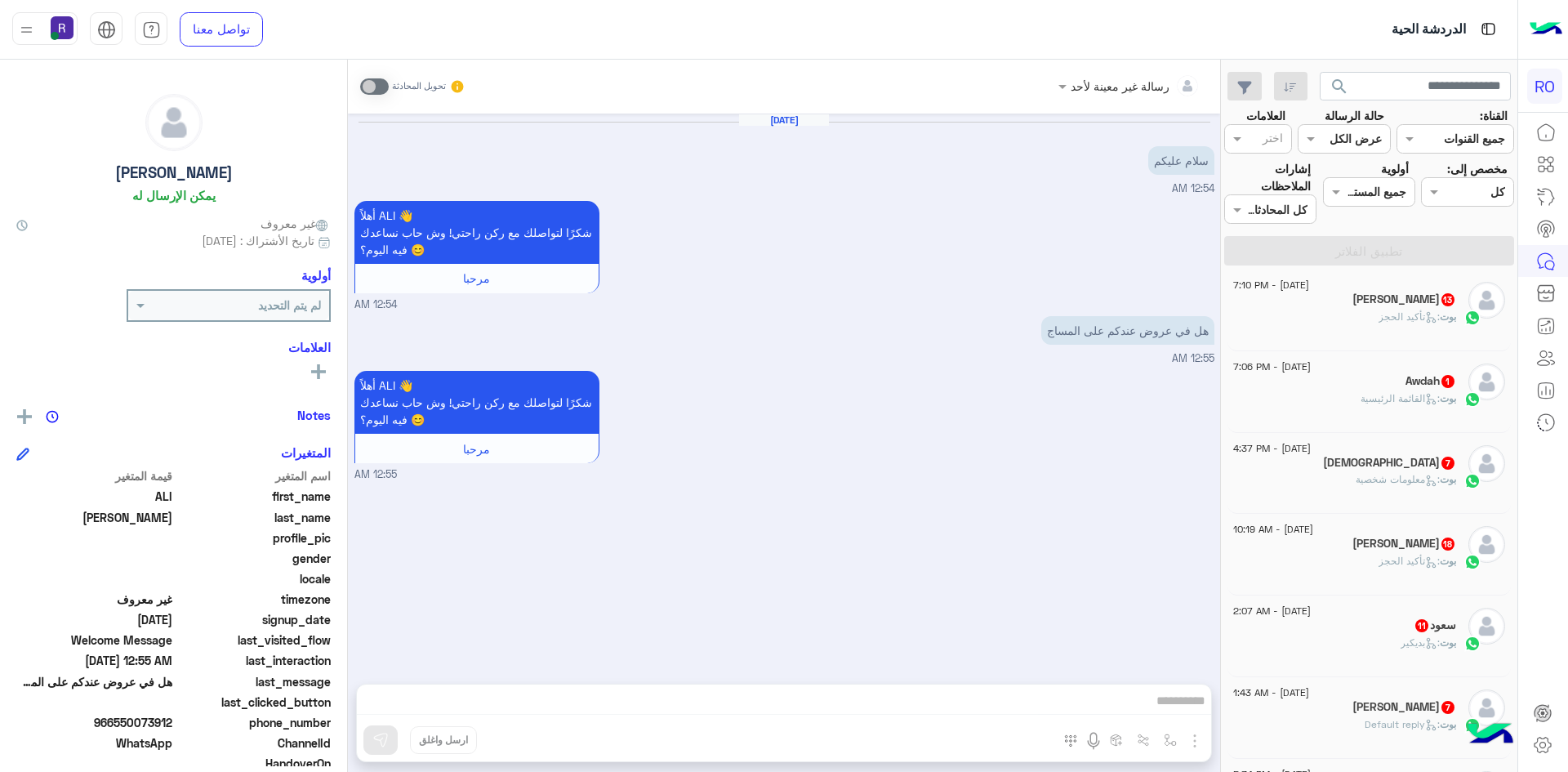
click at [1379, 311] on span ": تأكيد الحجز" at bounding box center [1409, 316] width 62 height 12
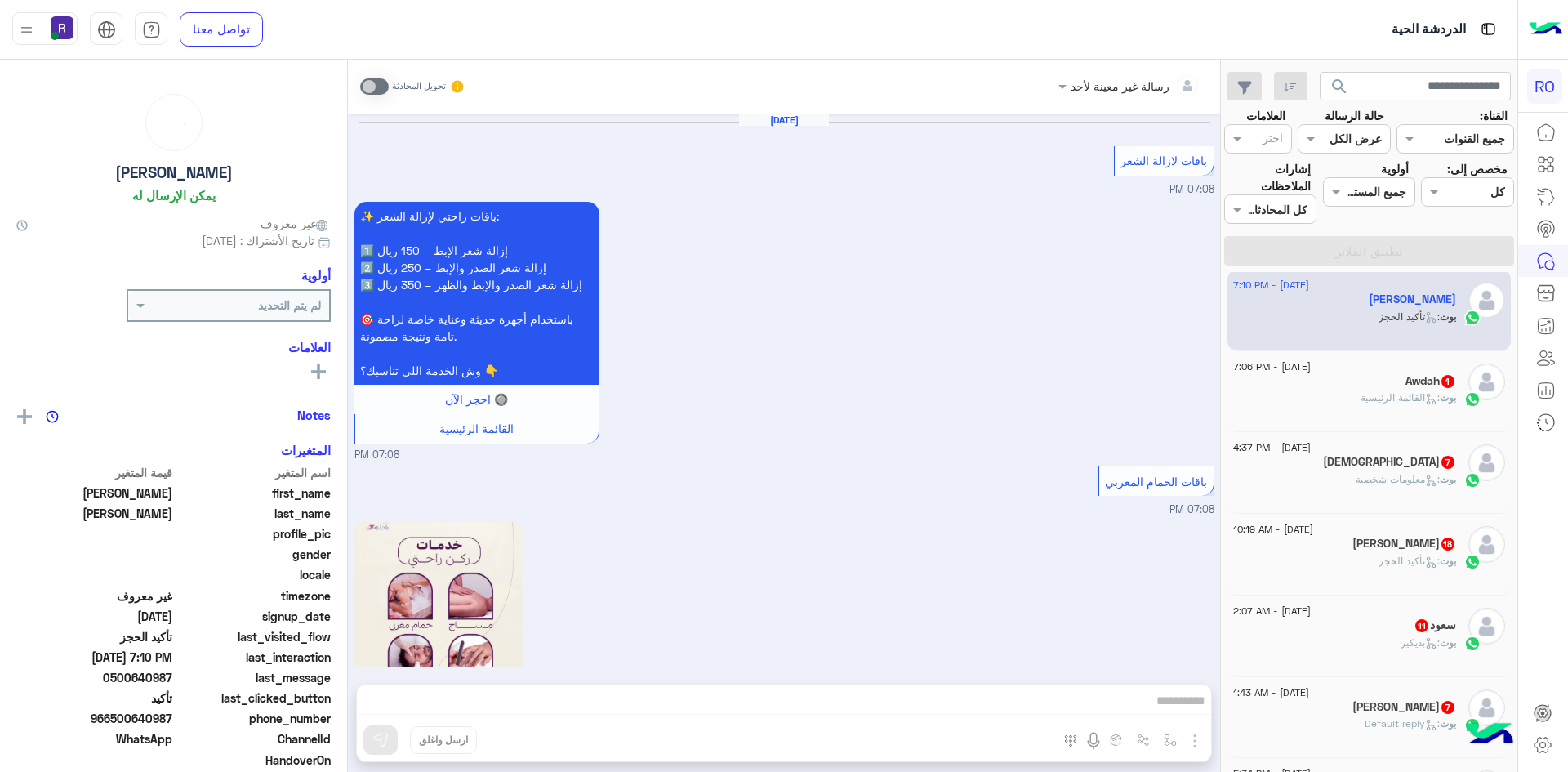
scroll to position [1754, 0]
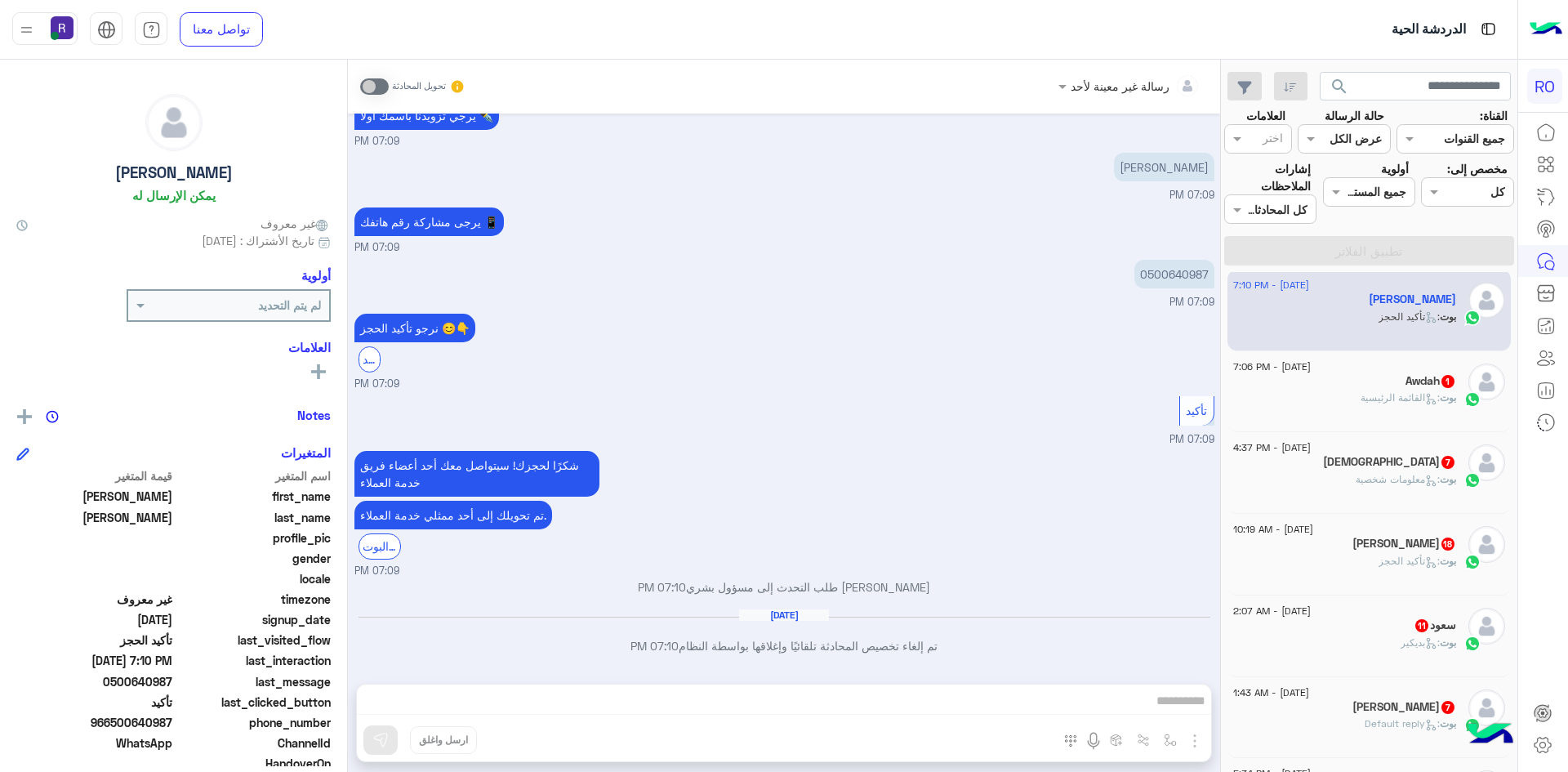
click at [1093, 703] on div "رسالة غير معينة لأحد تحويل المحادثة Aug 22, 2025 باقات لازالة الشعر 07:08 PM ✨ …" at bounding box center [784, 419] width 872 height 719
click at [1370, 376] on div "Awdah 1" at bounding box center [1345, 383] width 223 height 17
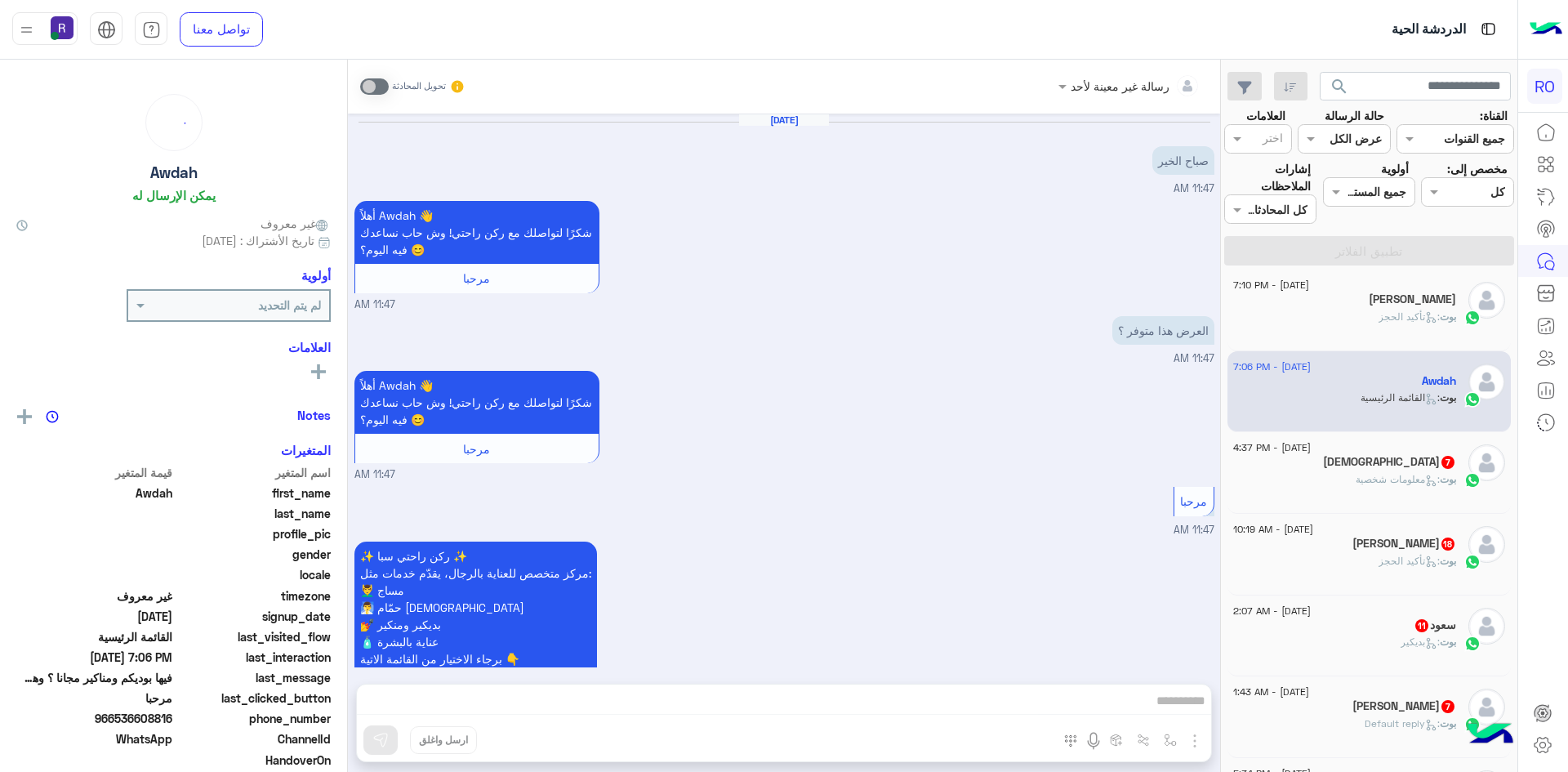
scroll to position [1984, 0]
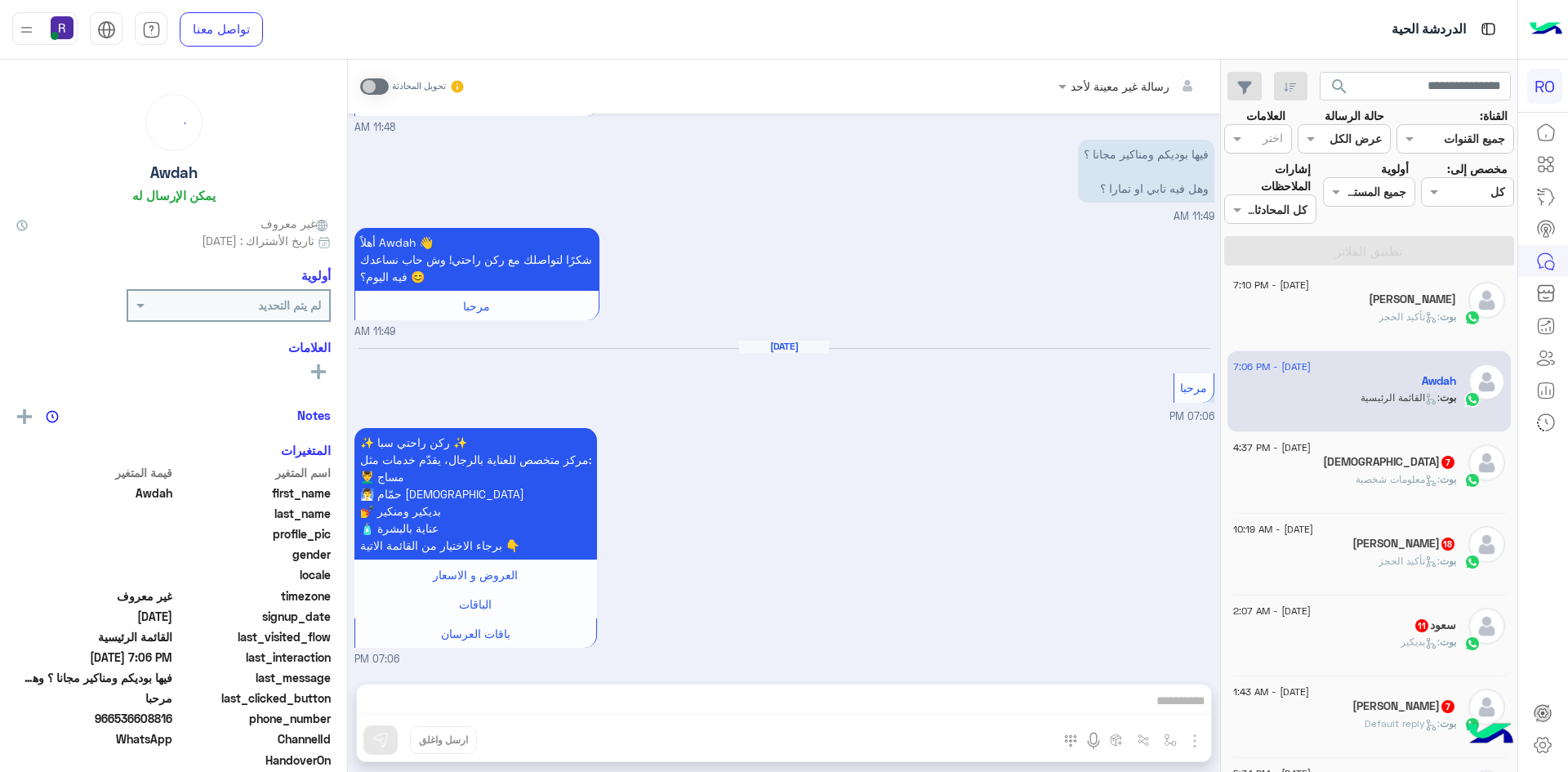
click at [1360, 481] on span ": معلومات شخصية" at bounding box center [1398, 479] width 85 height 12
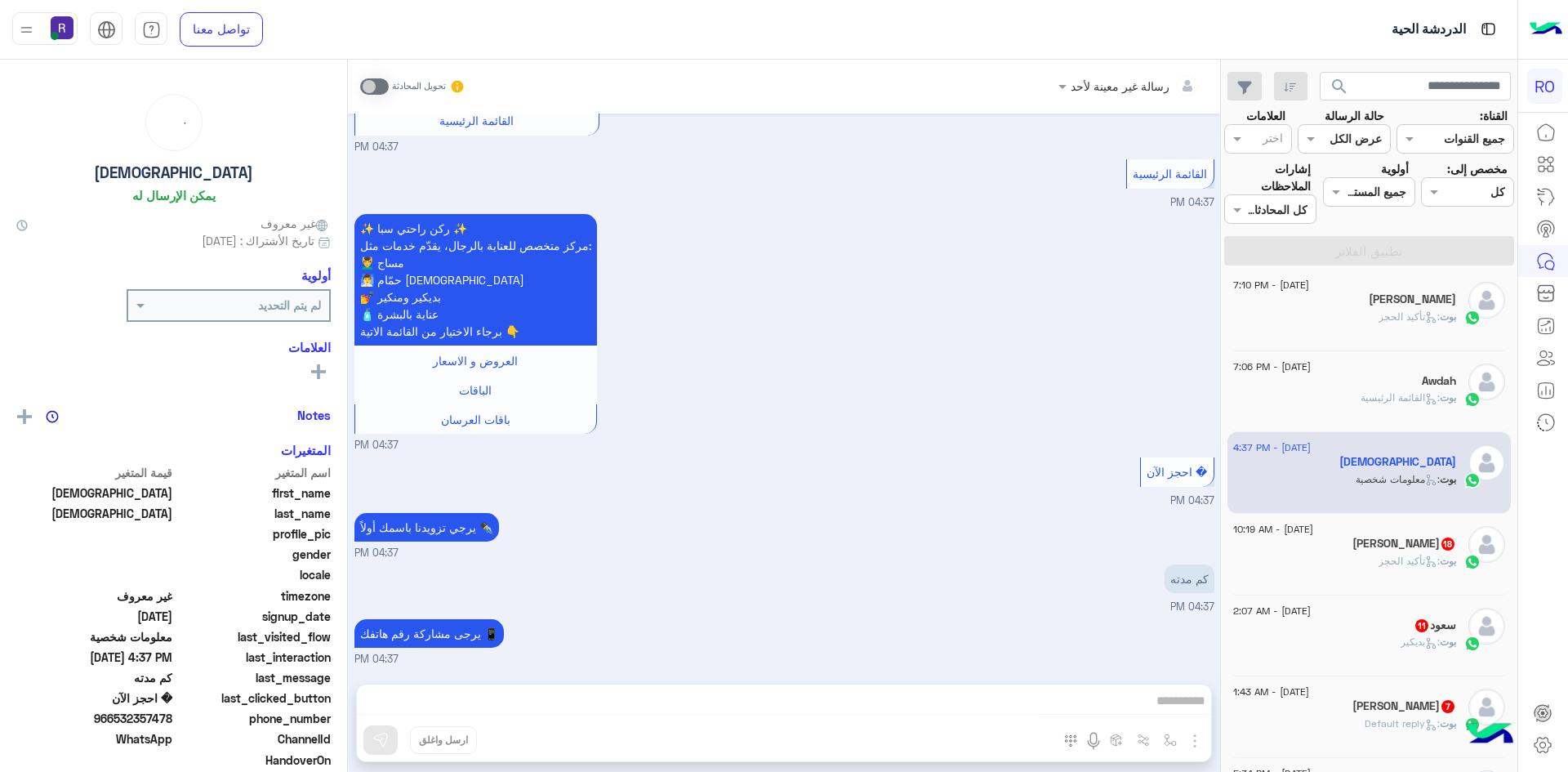
click at [1374, 557] on div "بوت : تأكيد الحجز" at bounding box center [1345, 568] width 223 height 29
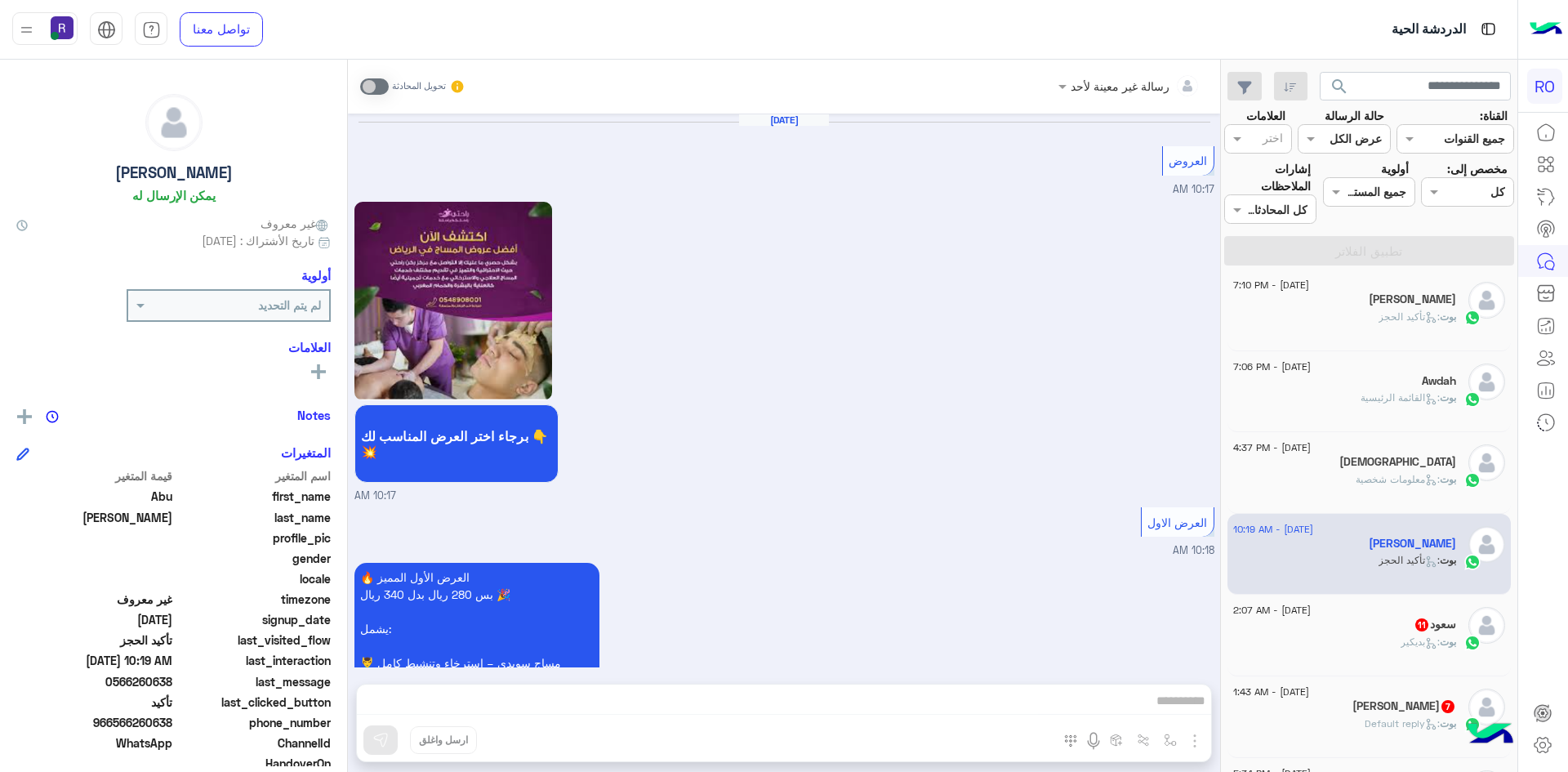
click at [1375, 624] on div "سعود 11" at bounding box center [1345, 626] width 223 height 17
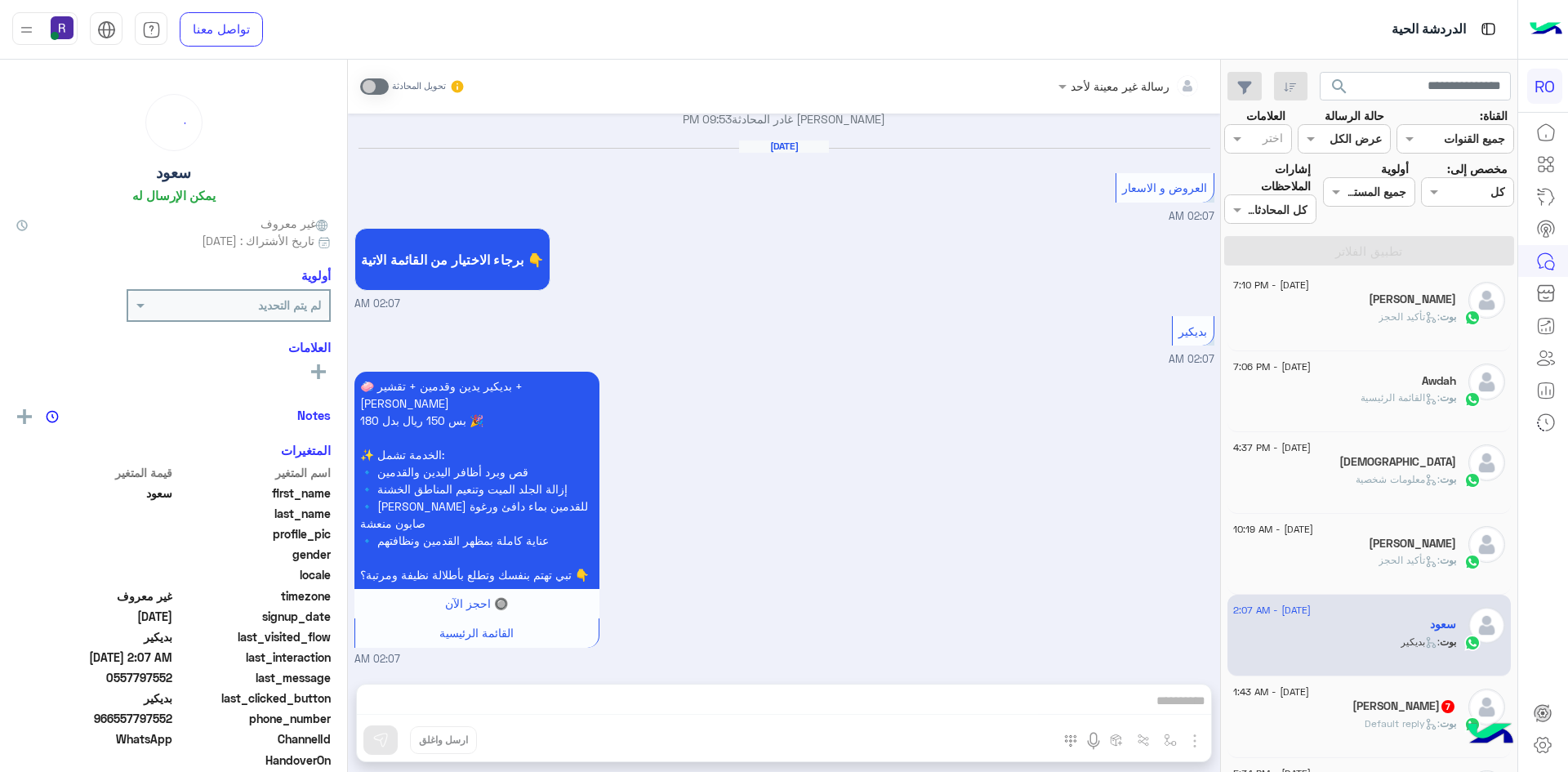
click at [1391, 723] on span ": Default reply" at bounding box center [1403, 723] width 75 height 12
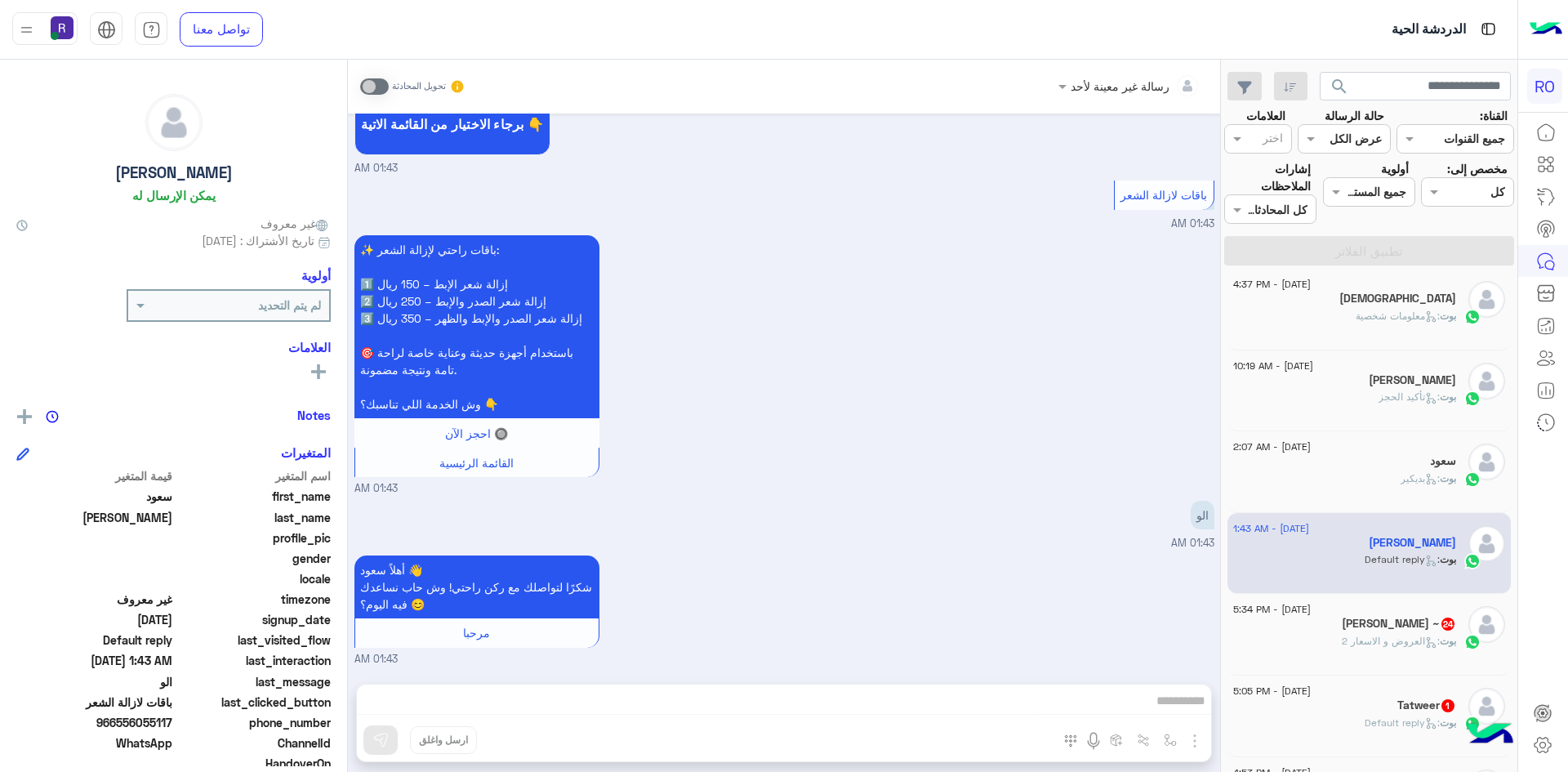
click at [1440, 629] on span "24" at bounding box center [1448, 623] width 16 height 13
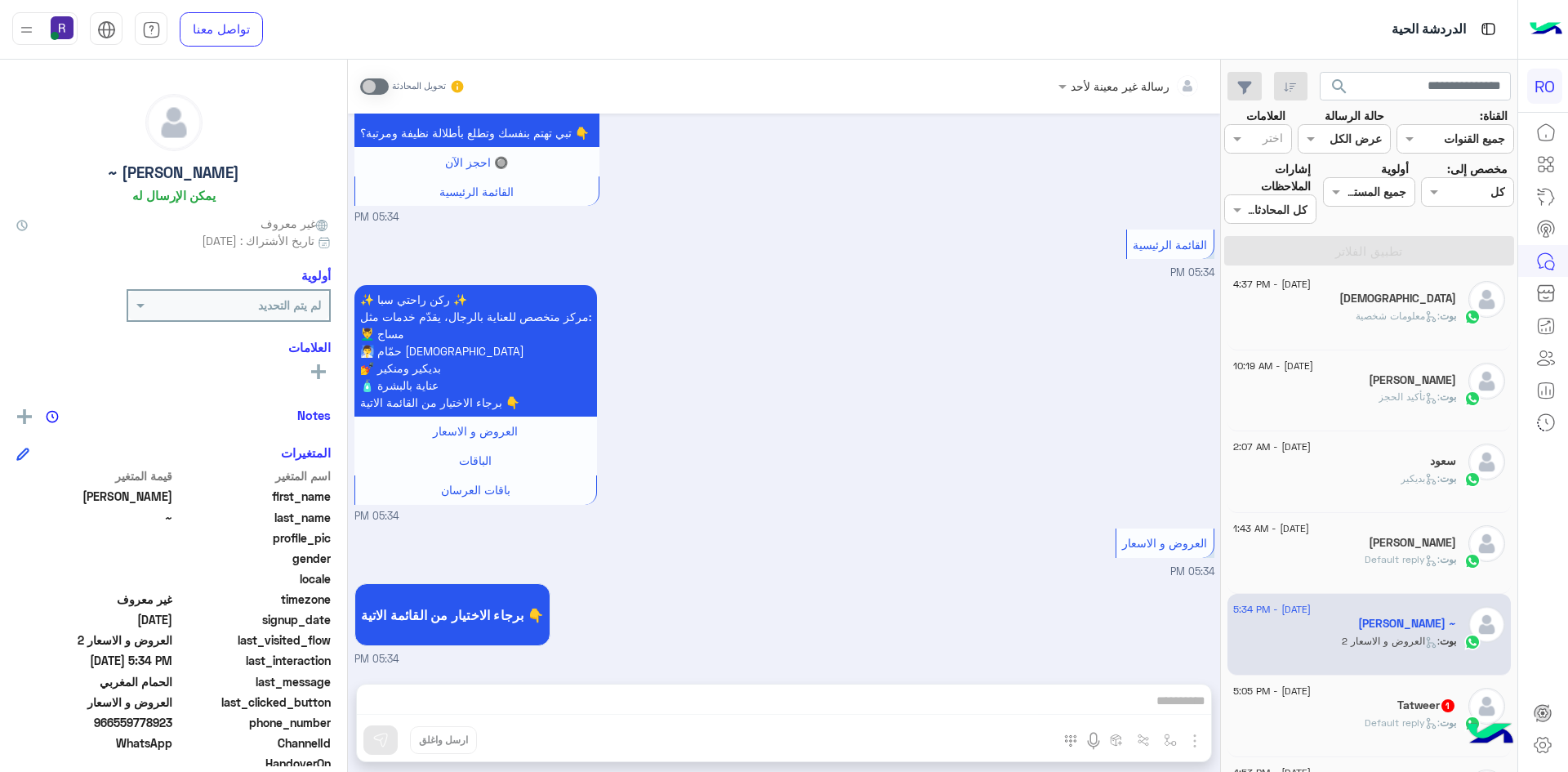
click at [1406, 711] on h5 "Tatweer 1" at bounding box center [1427, 705] width 59 height 13
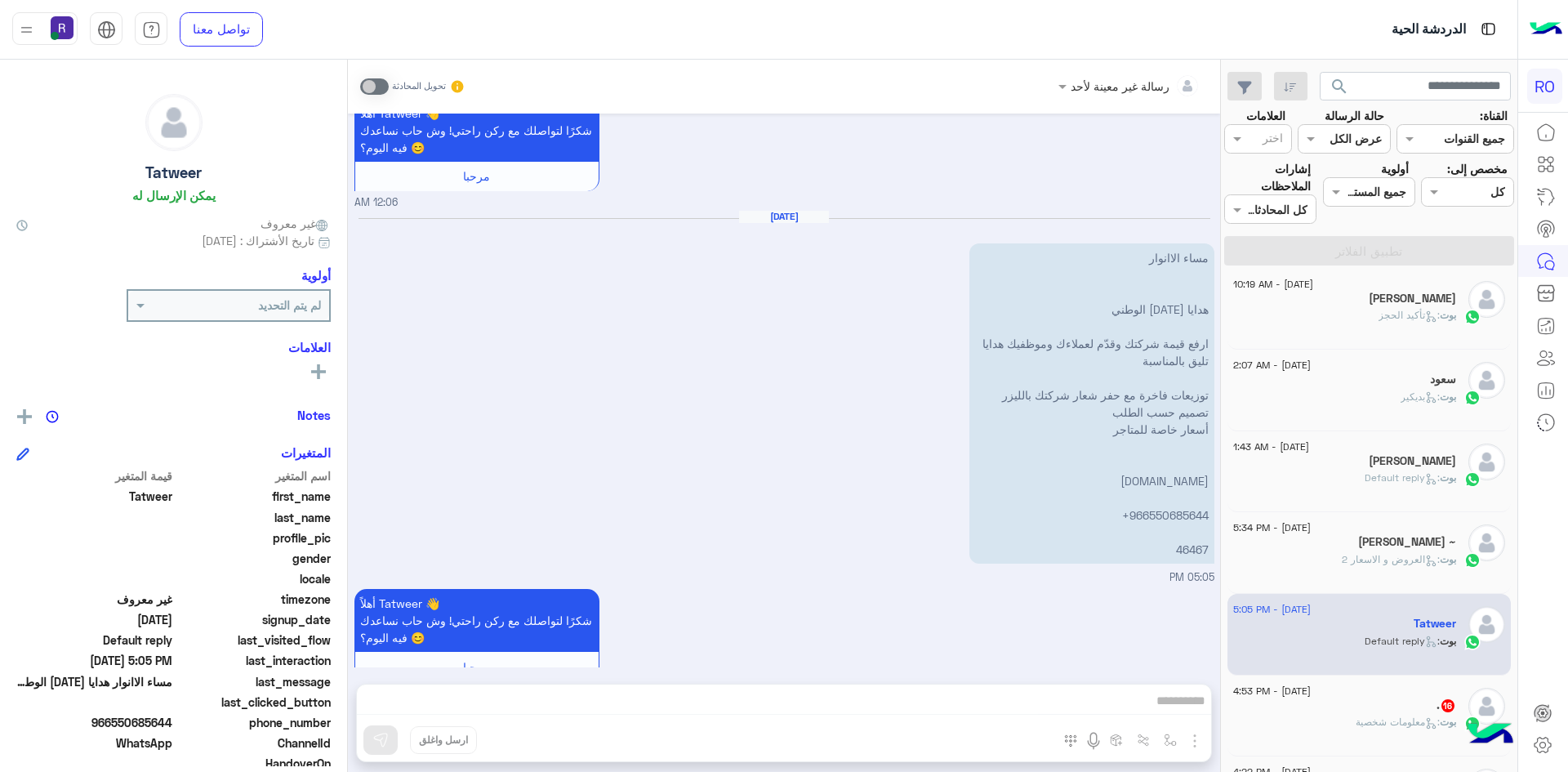
click at [1410, 707] on div ". 16" at bounding box center [1345, 707] width 223 height 17
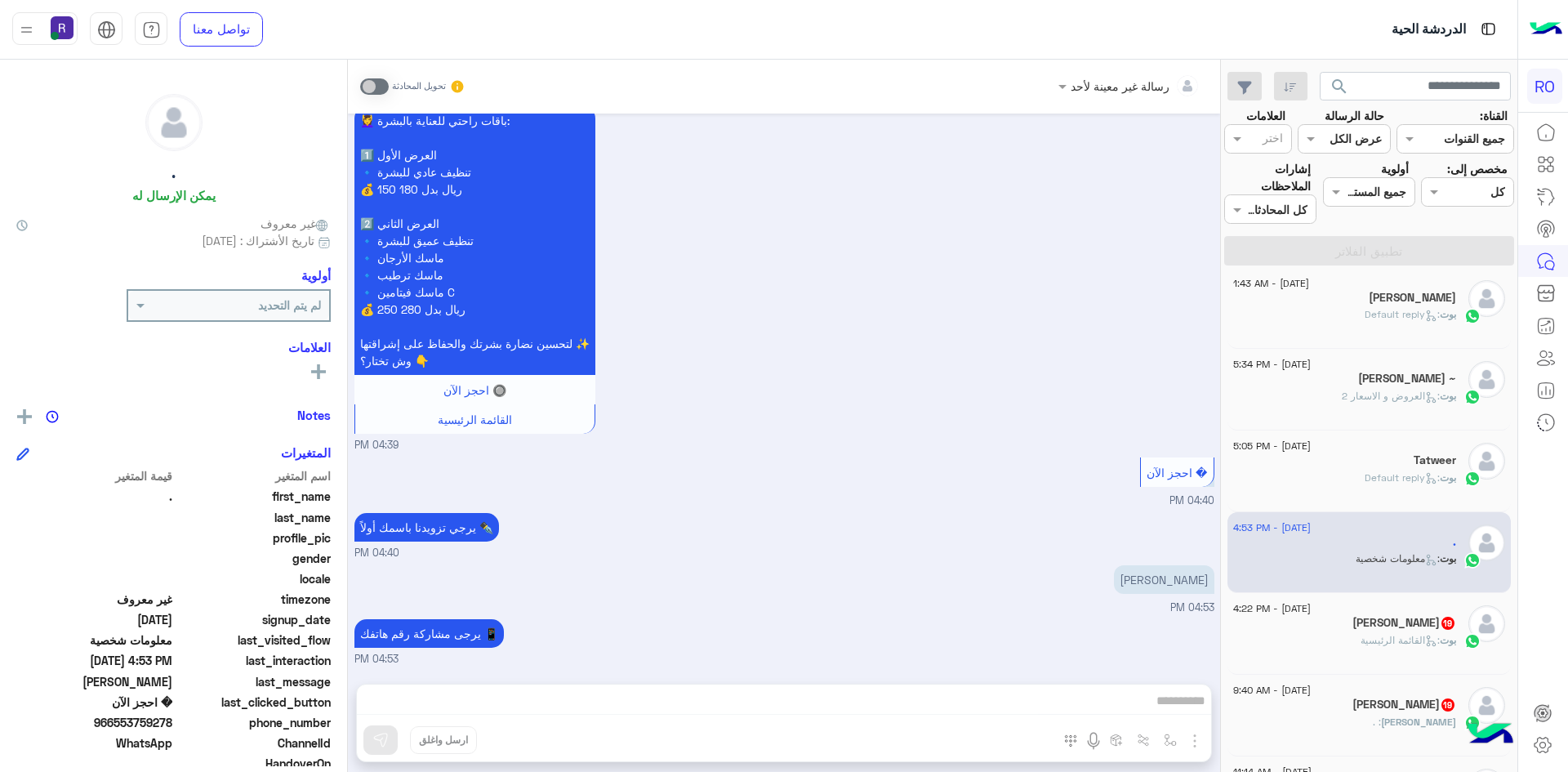
click at [1414, 646] on p "بوت : القائمة الرئيسية" at bounding box center [1407, 639] width 95 height 14
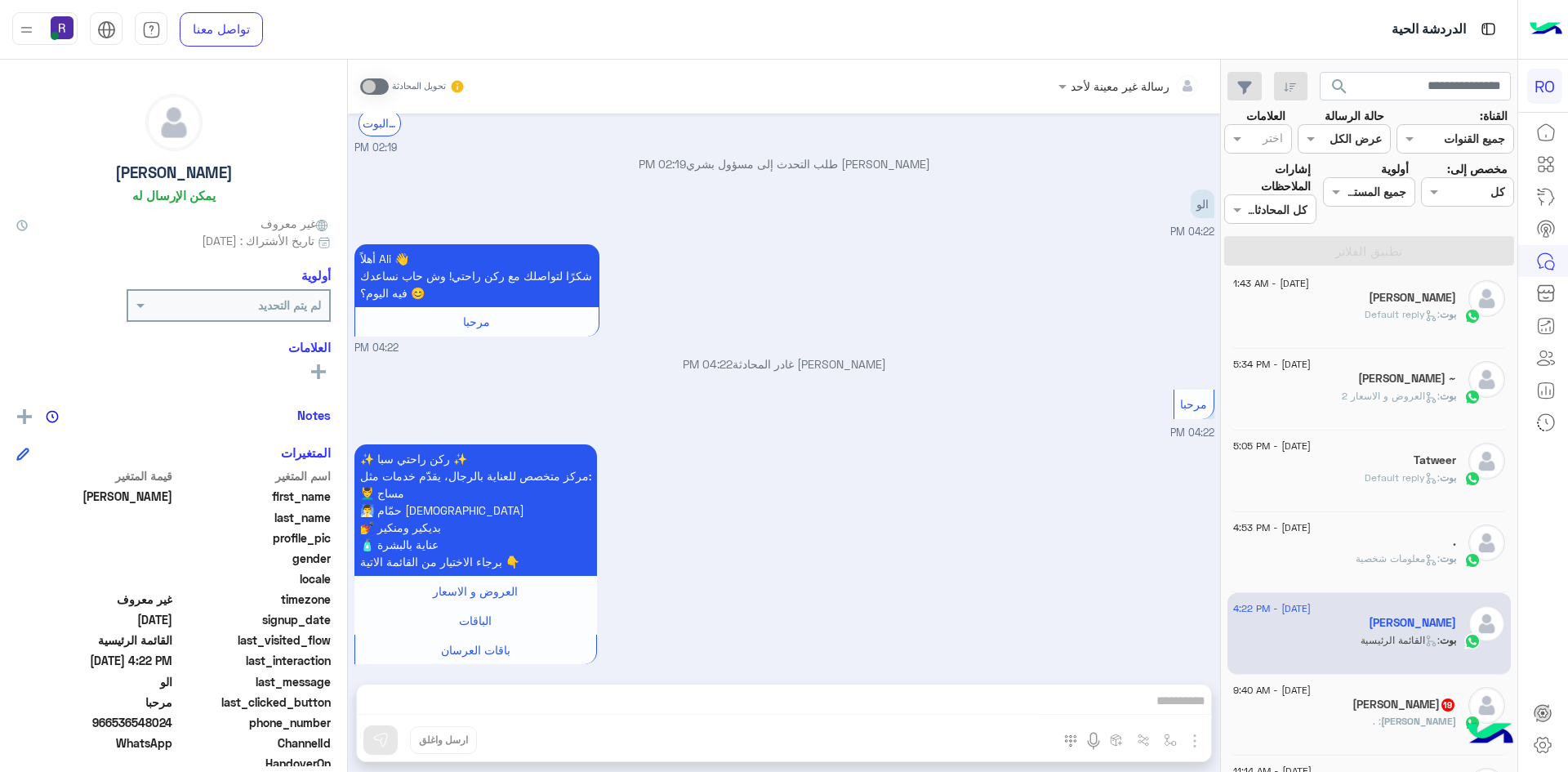
click at [1420, 712] on div "سلمان بن سعد 19" at bounding box center [1345, 706] width 223 height 17
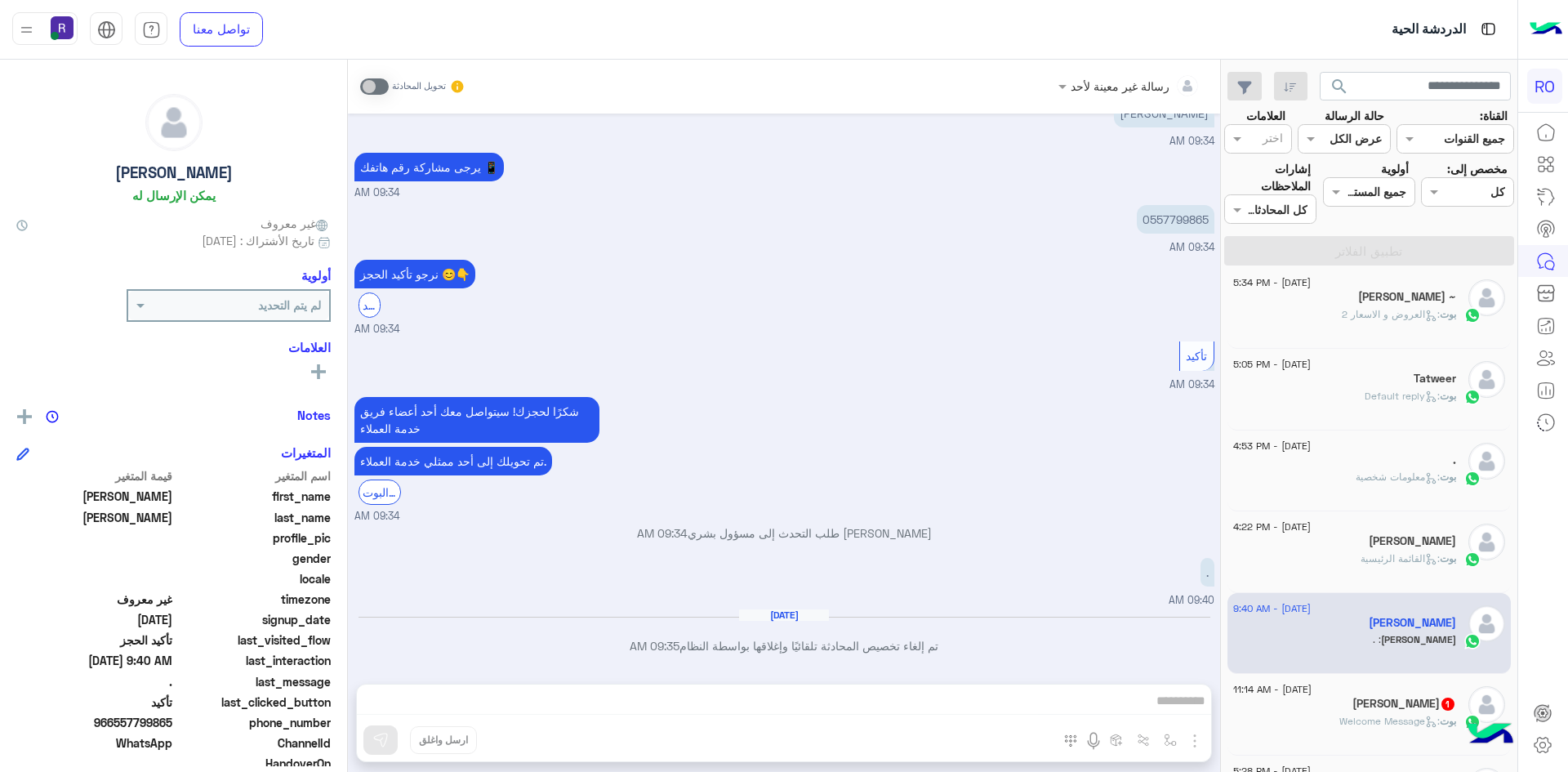
click at [1417, 709] on h5 "Muhammad Yaseen 1" at bounding box center [1405, 704] width 104 height 13
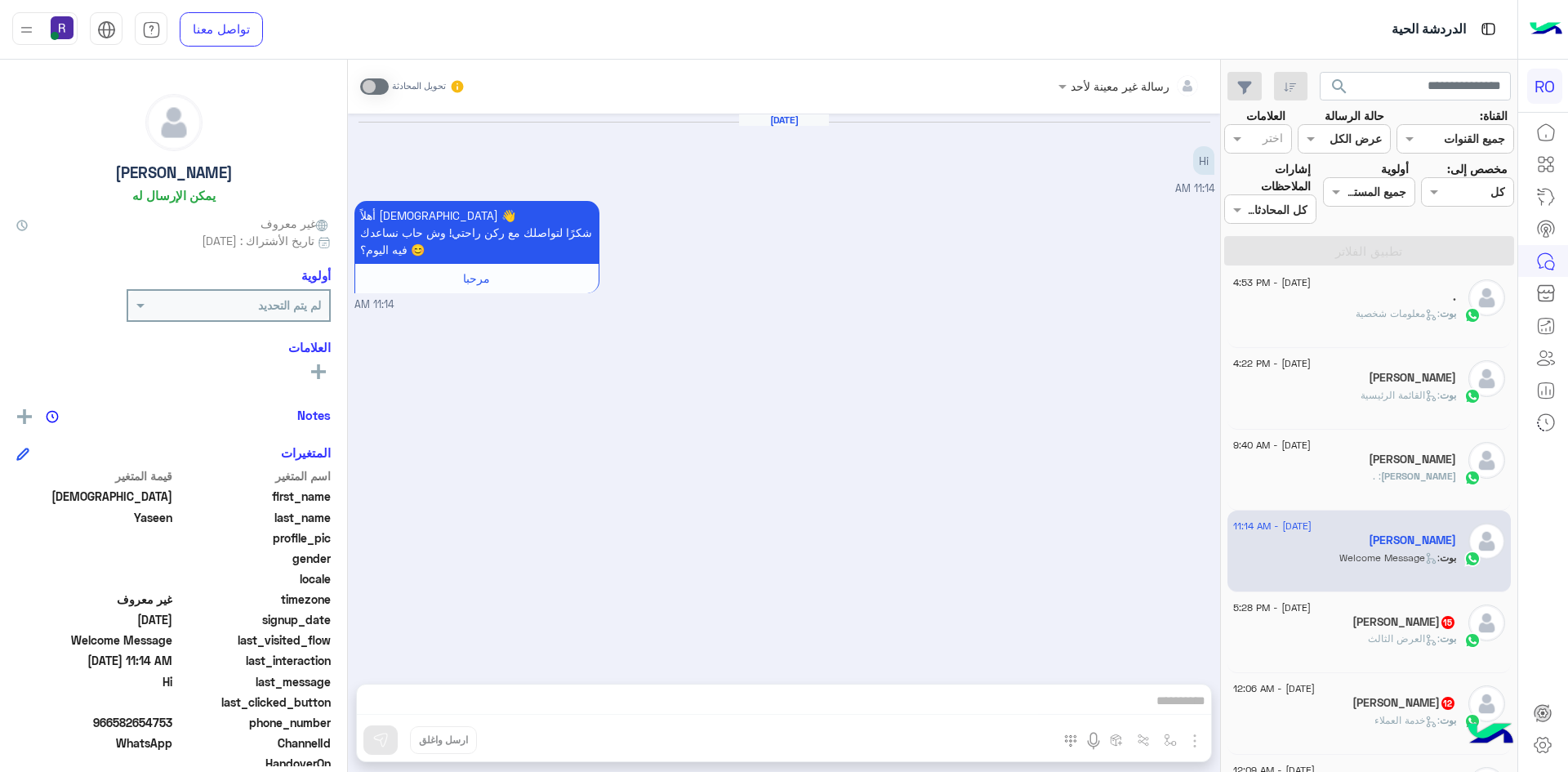
click at [1416, 640] on span ": العرض الثالث" at bounding box center [1404, 638] width 72 height 12
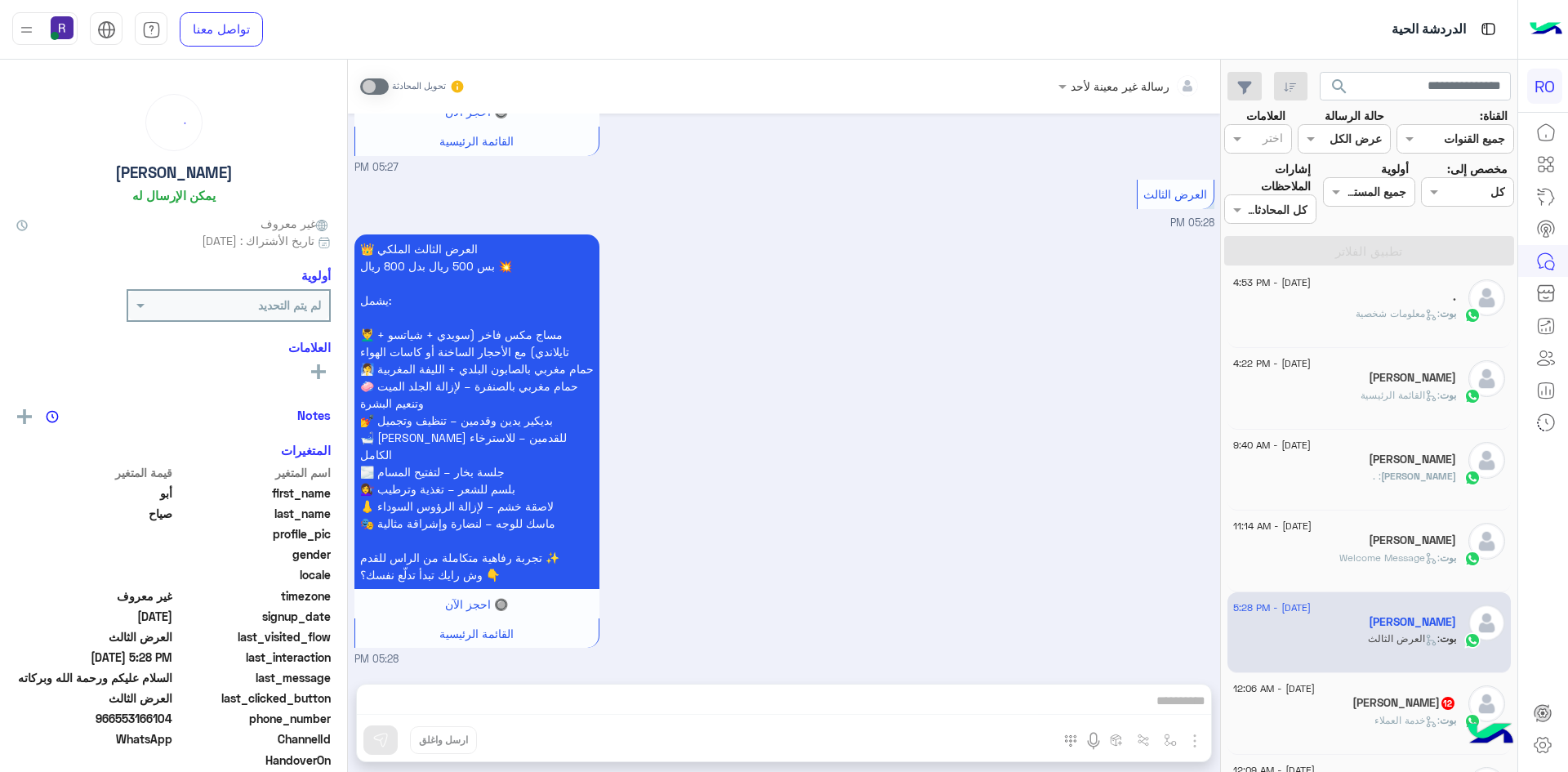
click at [1406, 717] on span ": خدمة العملاء" at bounding box center [1407, 719] width 65 height 12
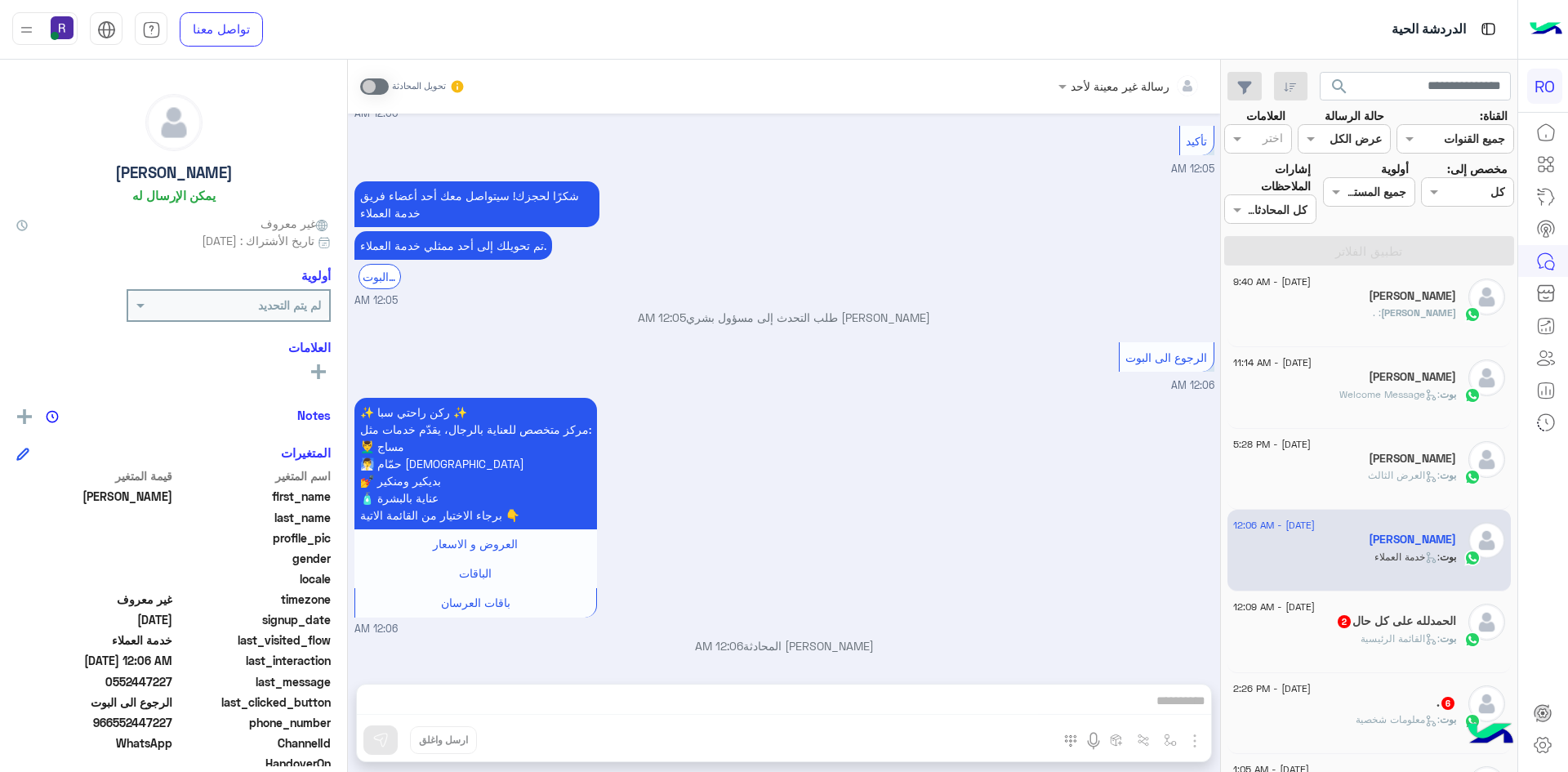
click at [1405, 643] on span ": القائمة الرئيسية" at bounding box center [1400, 638] width 79 height 12
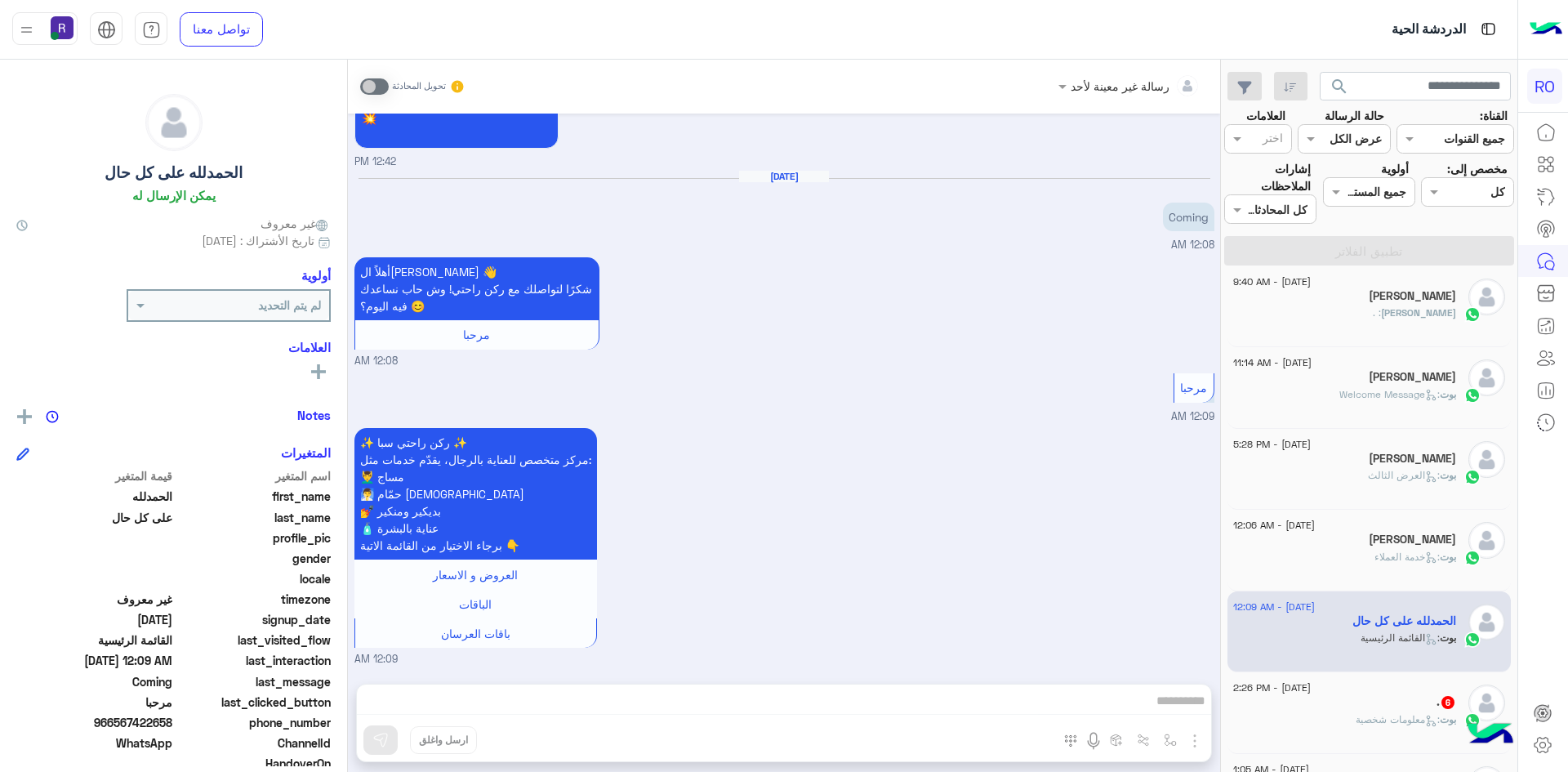
click at [1410, 710] on div ". 6" at bounding box center [1345, 704] width 223 height 17
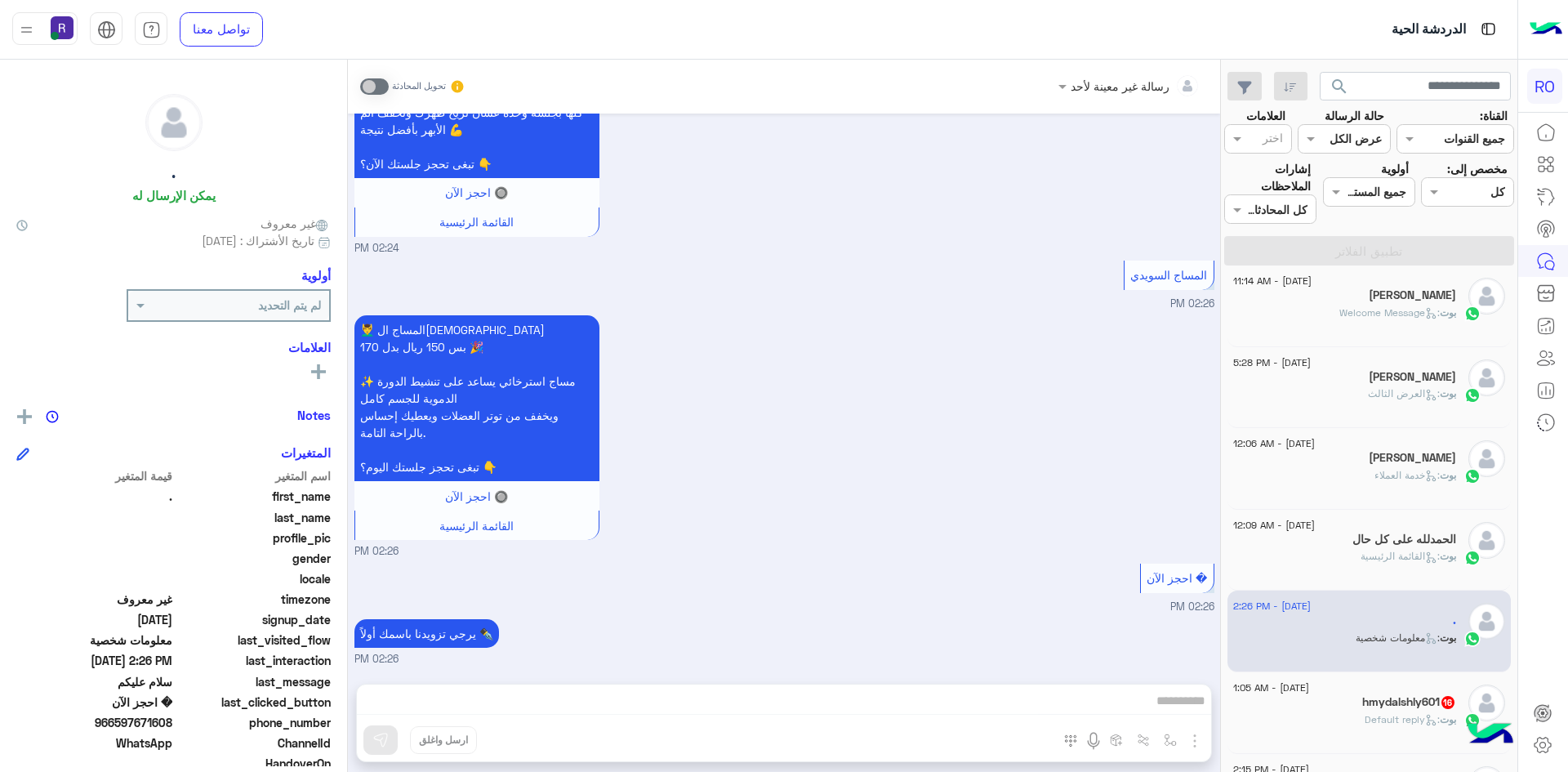
click at [1414, 704] on h5 "hmydalshly601 16" at bounding box center [1409, 702] width 94 height 13
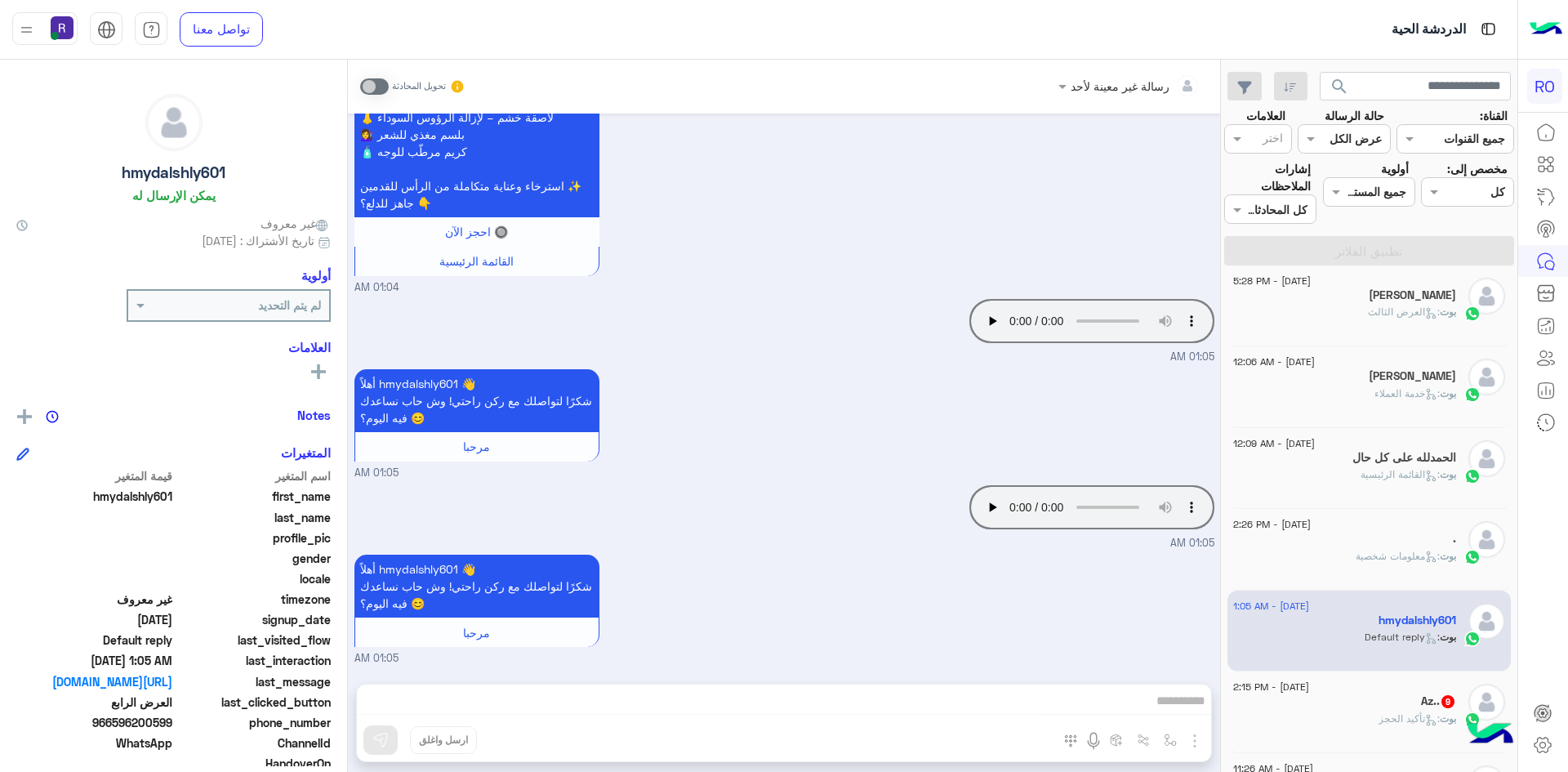
click at [1415, 725] on span "بوت : تأكيد الحجز" at bounding box center [1417, 718] width 78 height 12
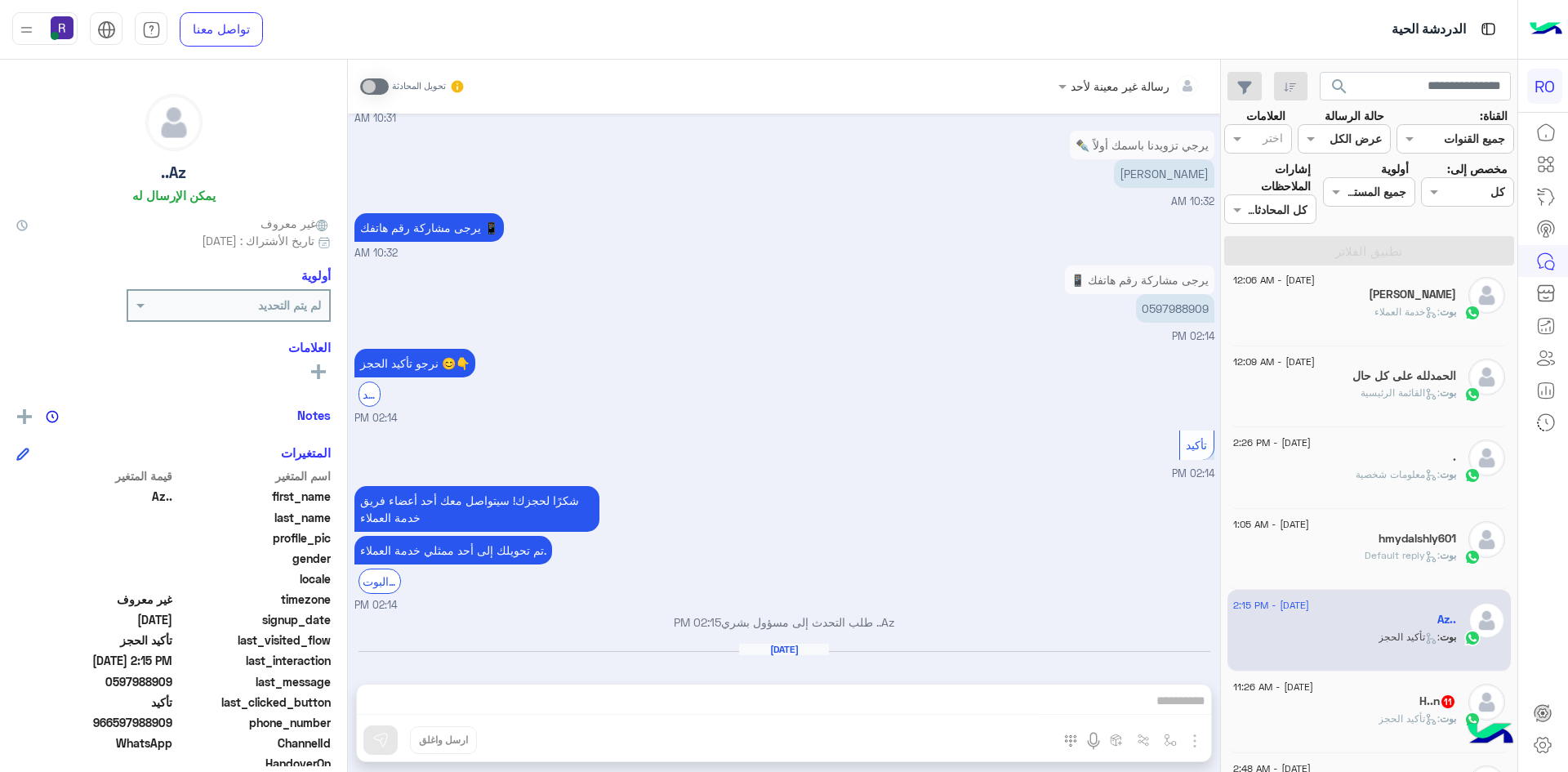
click at [1371, 709] on div "H..n 11" at bounding box center [1345, 703] width 223 height 17
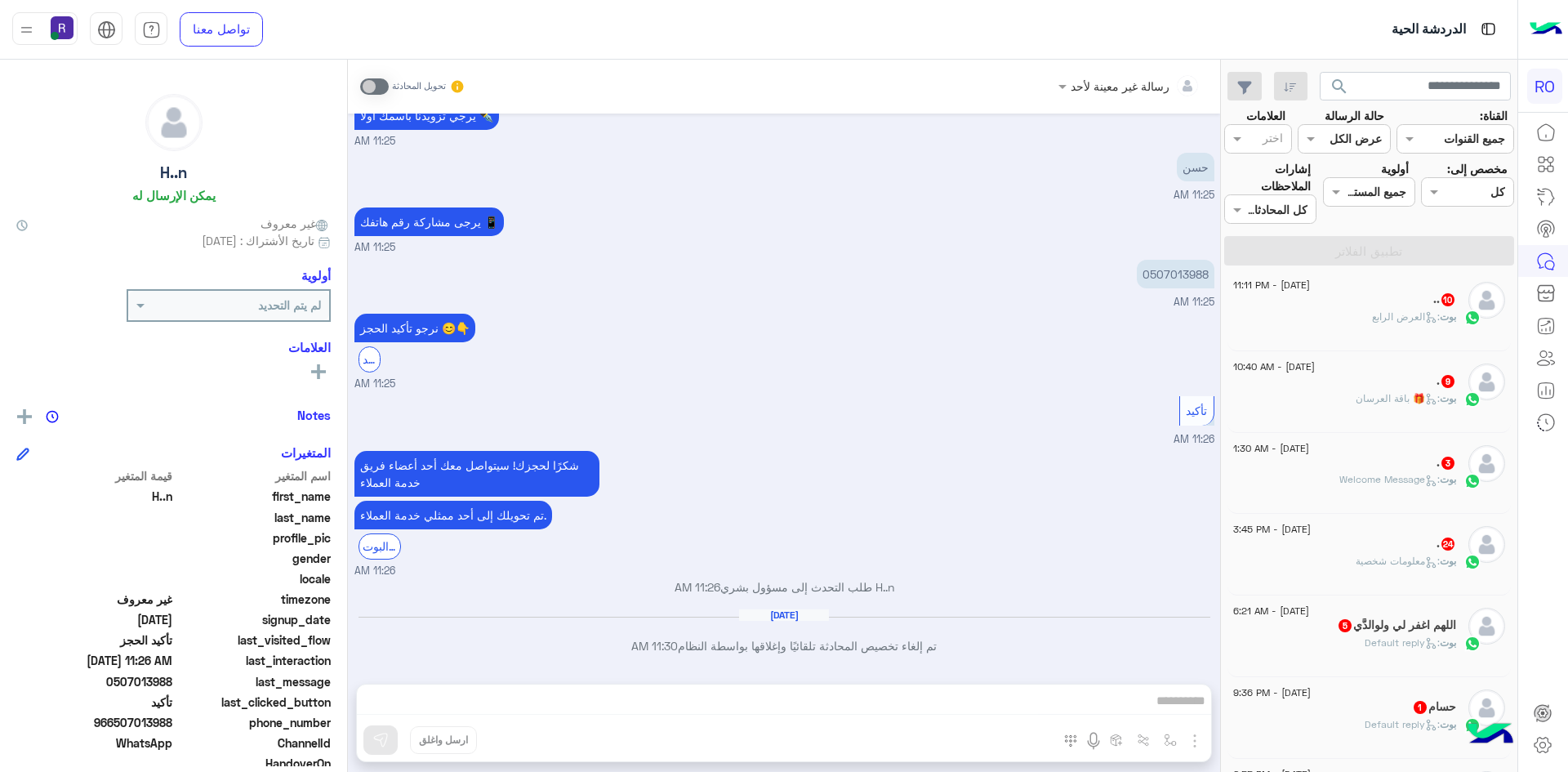
click at [1385, 338] on div "10 August - 11:11 PM .. 10 بوت : العرض الرابع" at bounding box center [1370, 310] width 285 height 82
click at [1385, 334] on div "بوت : العرض الرابع" at bounding box center [1345, 324] width 223 height 29
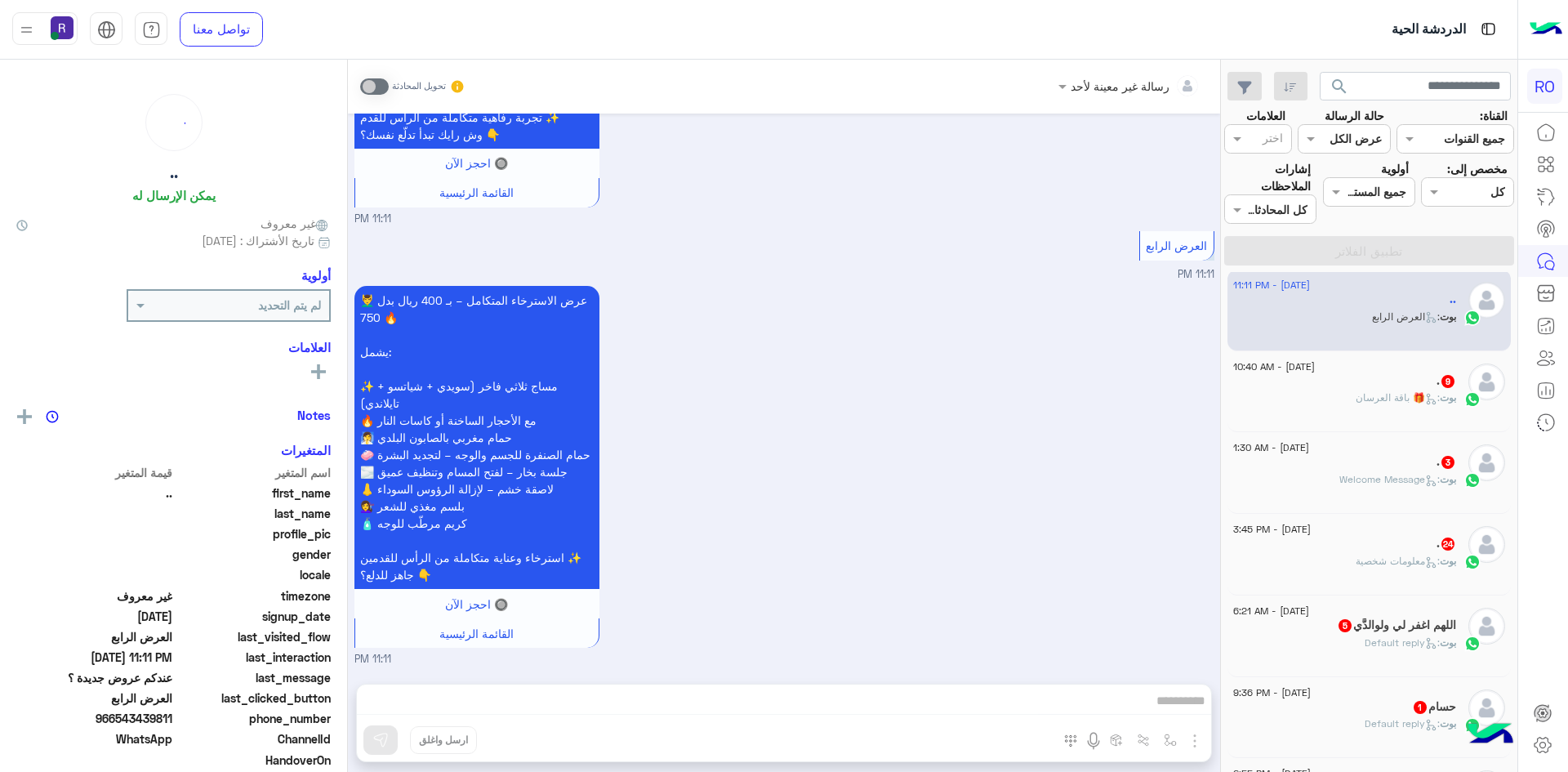
click at [1402, 404] on span "بوت : 🎁 باقة العرسان" at bounding box center [1406, 397] width 100 height 12
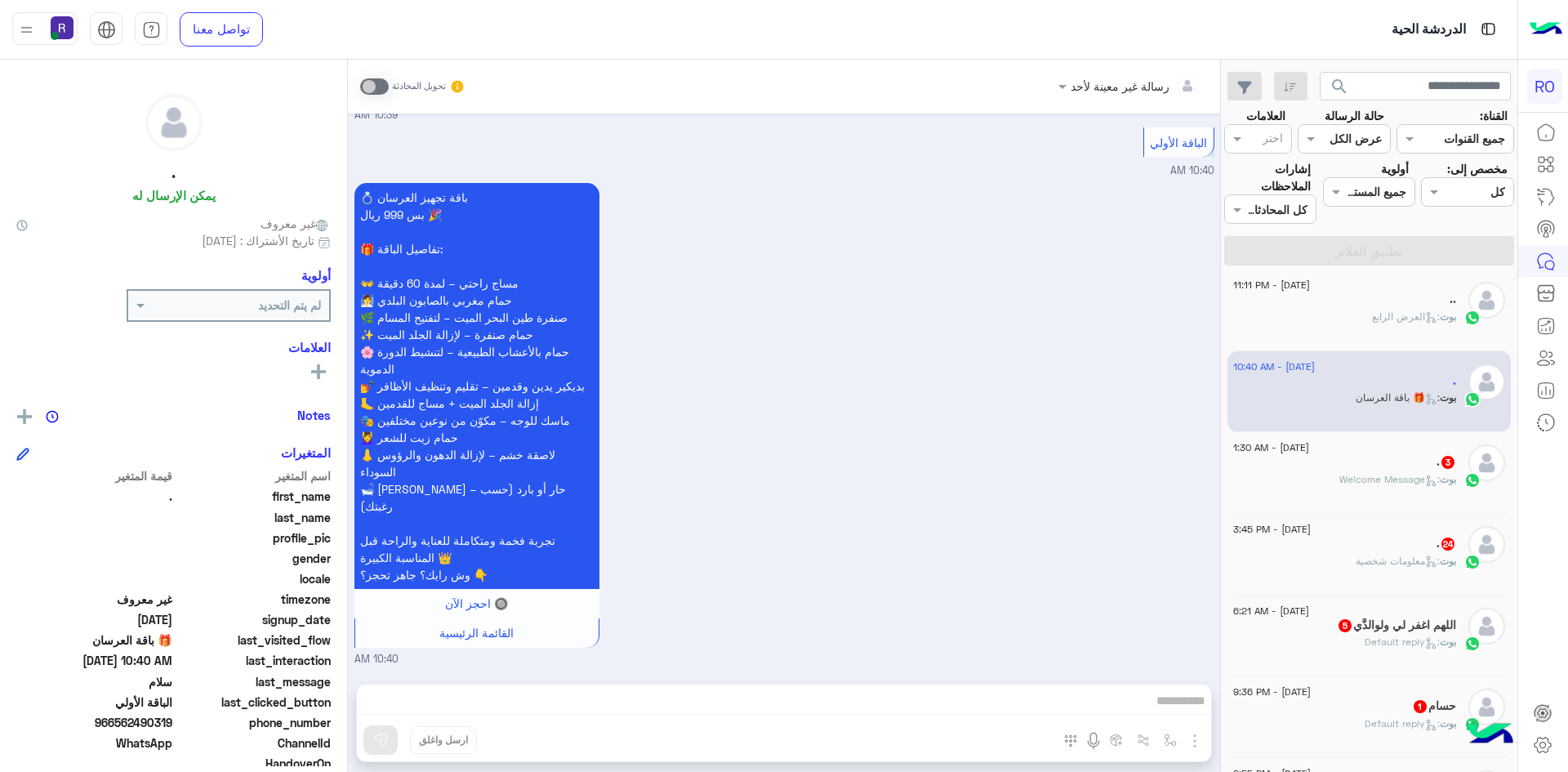
click at [1414, 459] on div ". 3" at bounding box center [1345, 463] width 223 height 17
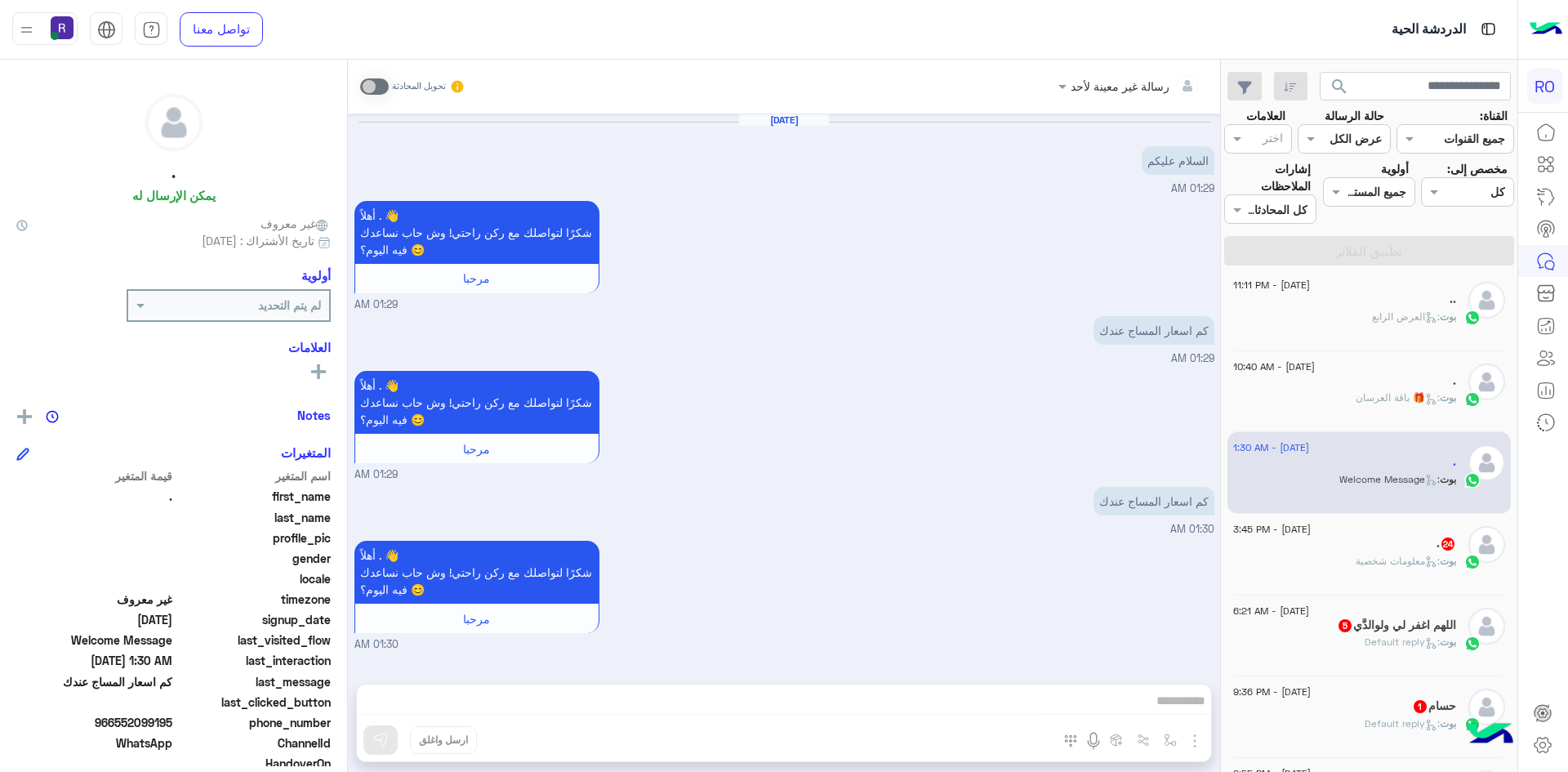
click at [1372, 563] on span ": معلومات شخصية" at bounding box center [1398, 560] width 85 height 12
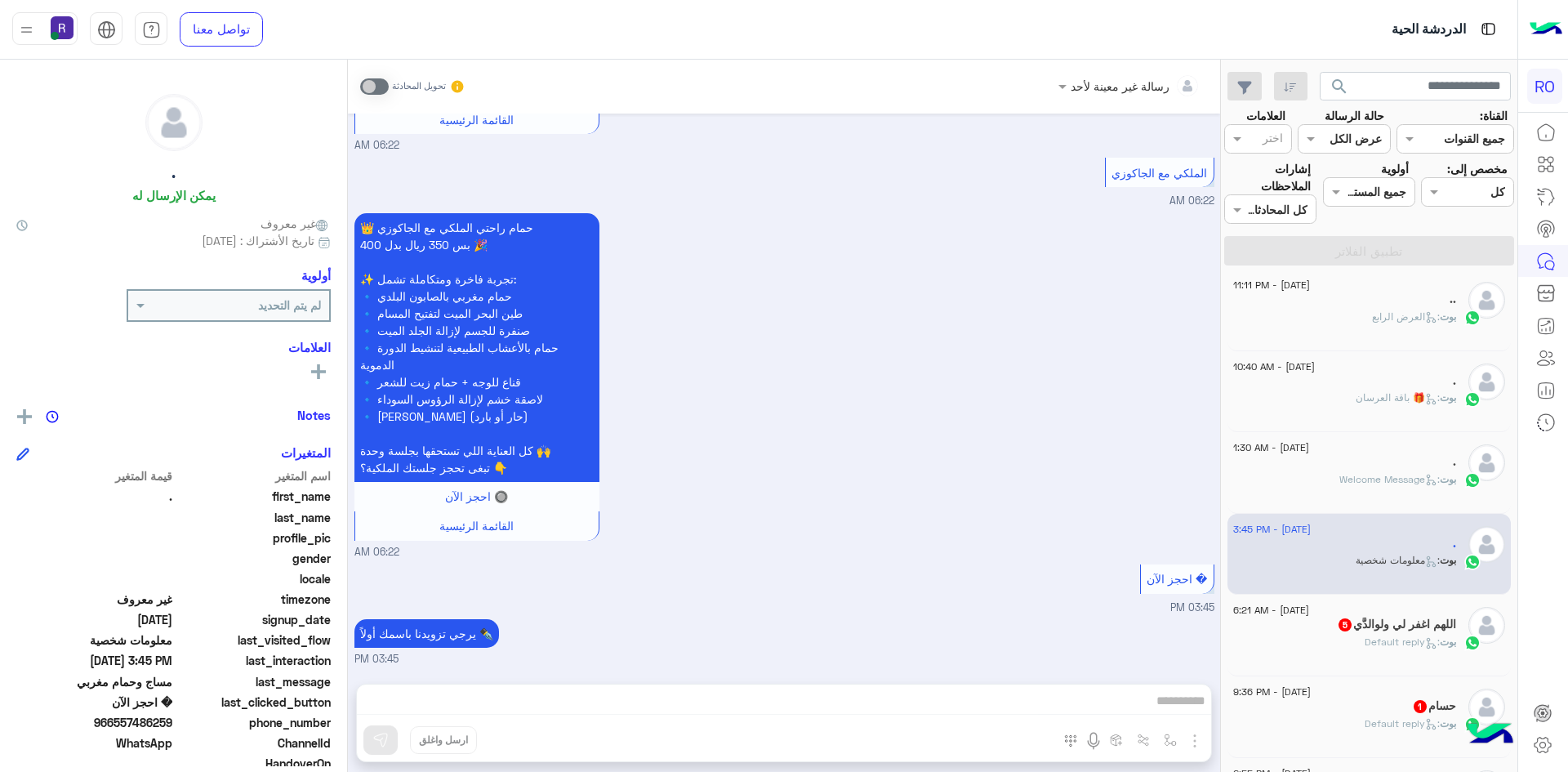
click at [1365, 624] on h5 "اللهم اغفر لي ولوالدَّي 5" at bounding box center [1397, 624] width 119 height 13
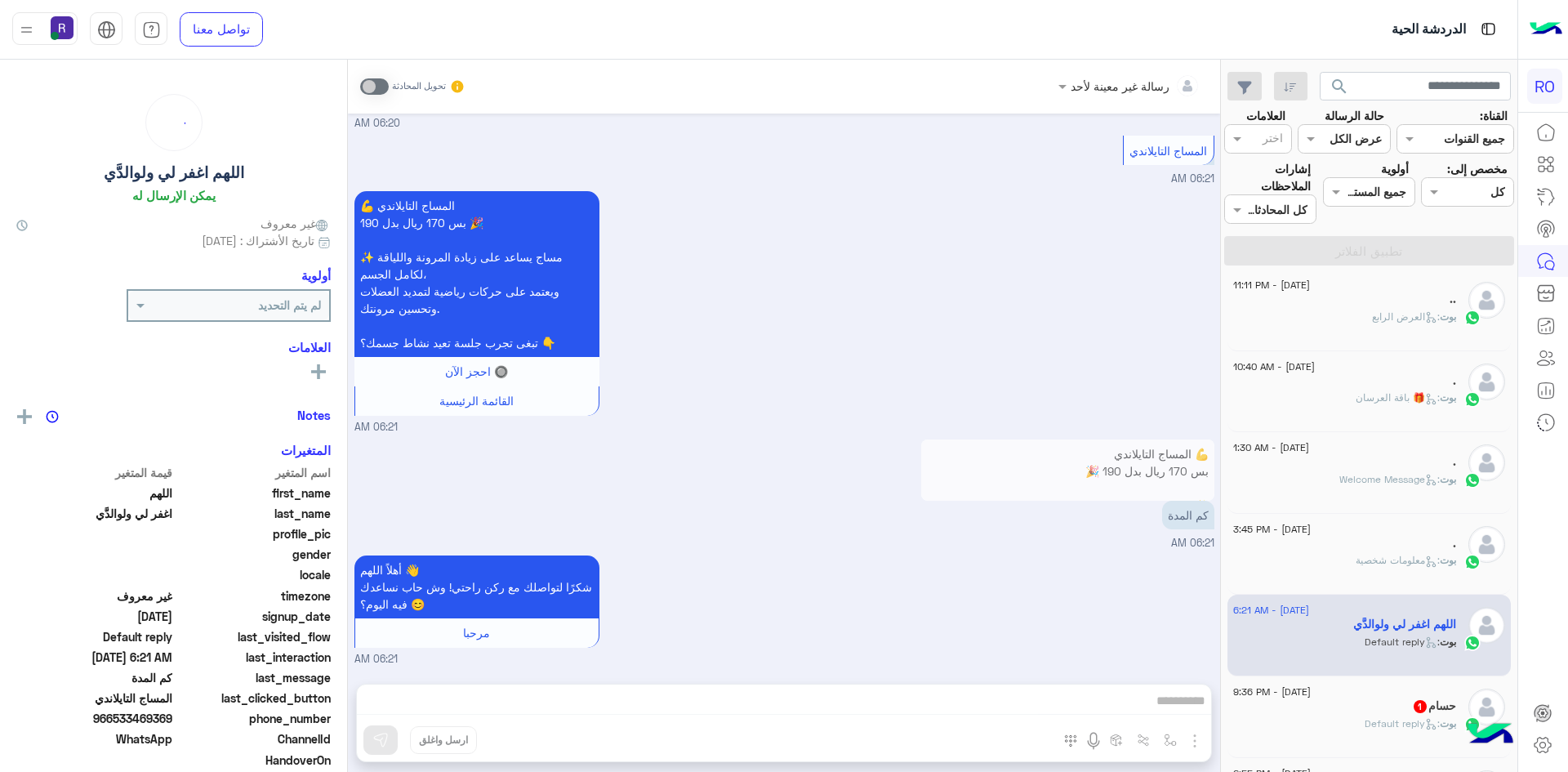
click at [1381, 707] on div "حسام 1" at bounding box center [1345, 708] width 223 height 17
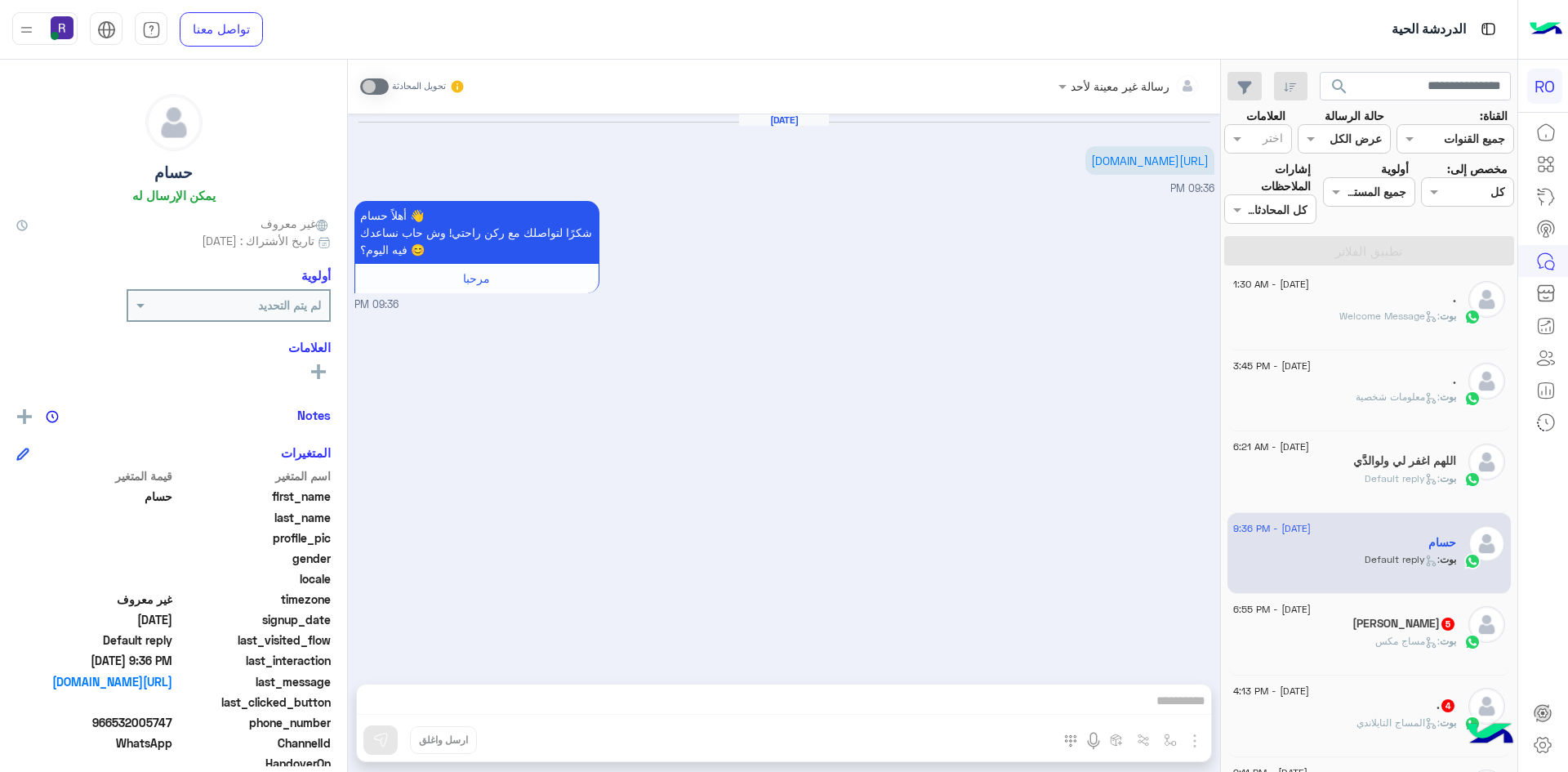
click at [1381, 639] on span ": مساج مكس" at bounding box center [1407, 640] width 64 height 12
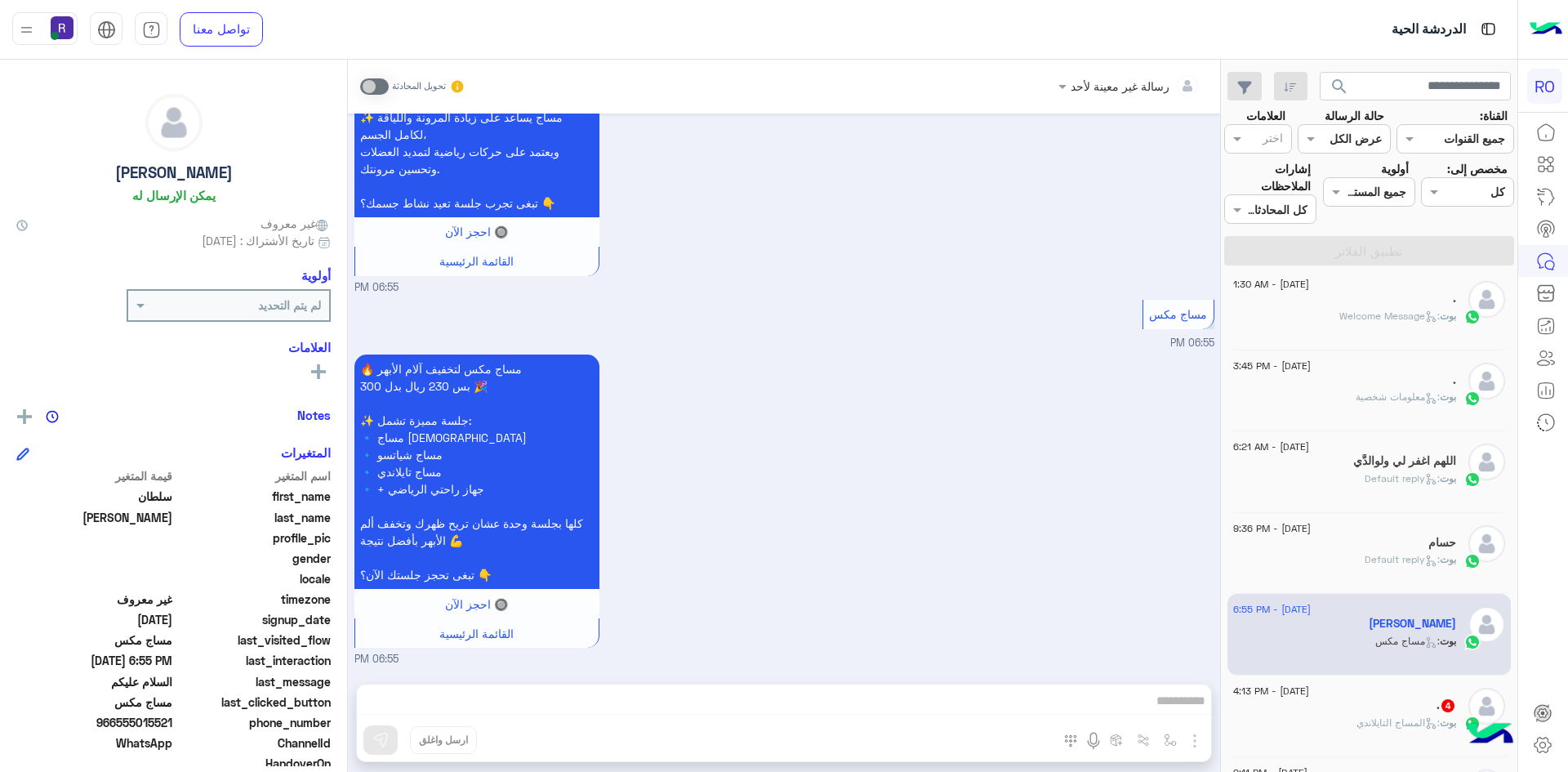
click at [1403, 705] on div ". 4" at bounding box center [1345, 707] width 223 height 17
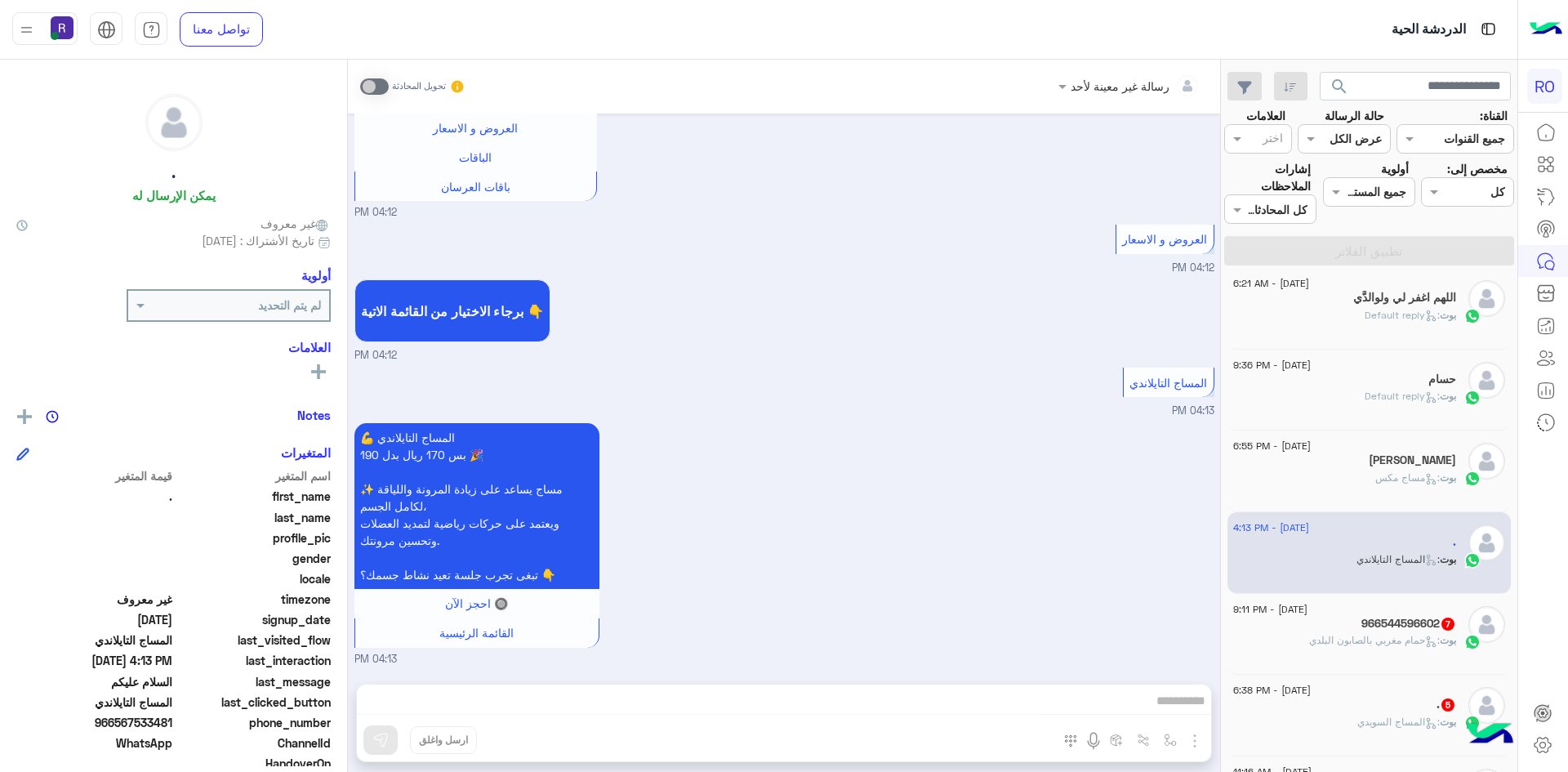
click at [1398, 641] on span ": حمام مغربي بالصابون البلدي" at bounding box center [1375, 639] width 131 height 12
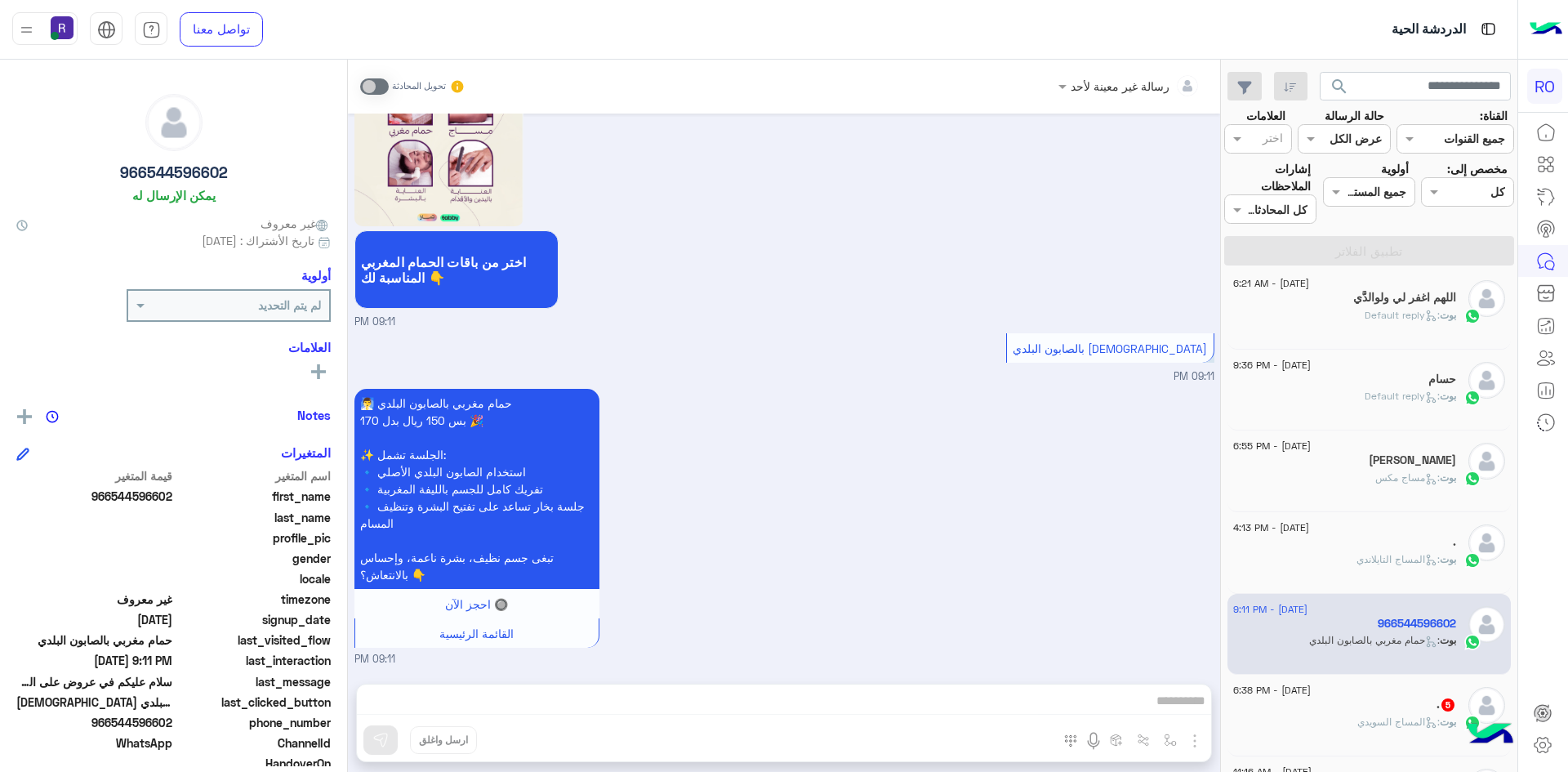
click at [1410, 700] on div ". 5" at bounding box center [1345, 706] width 223 height 17
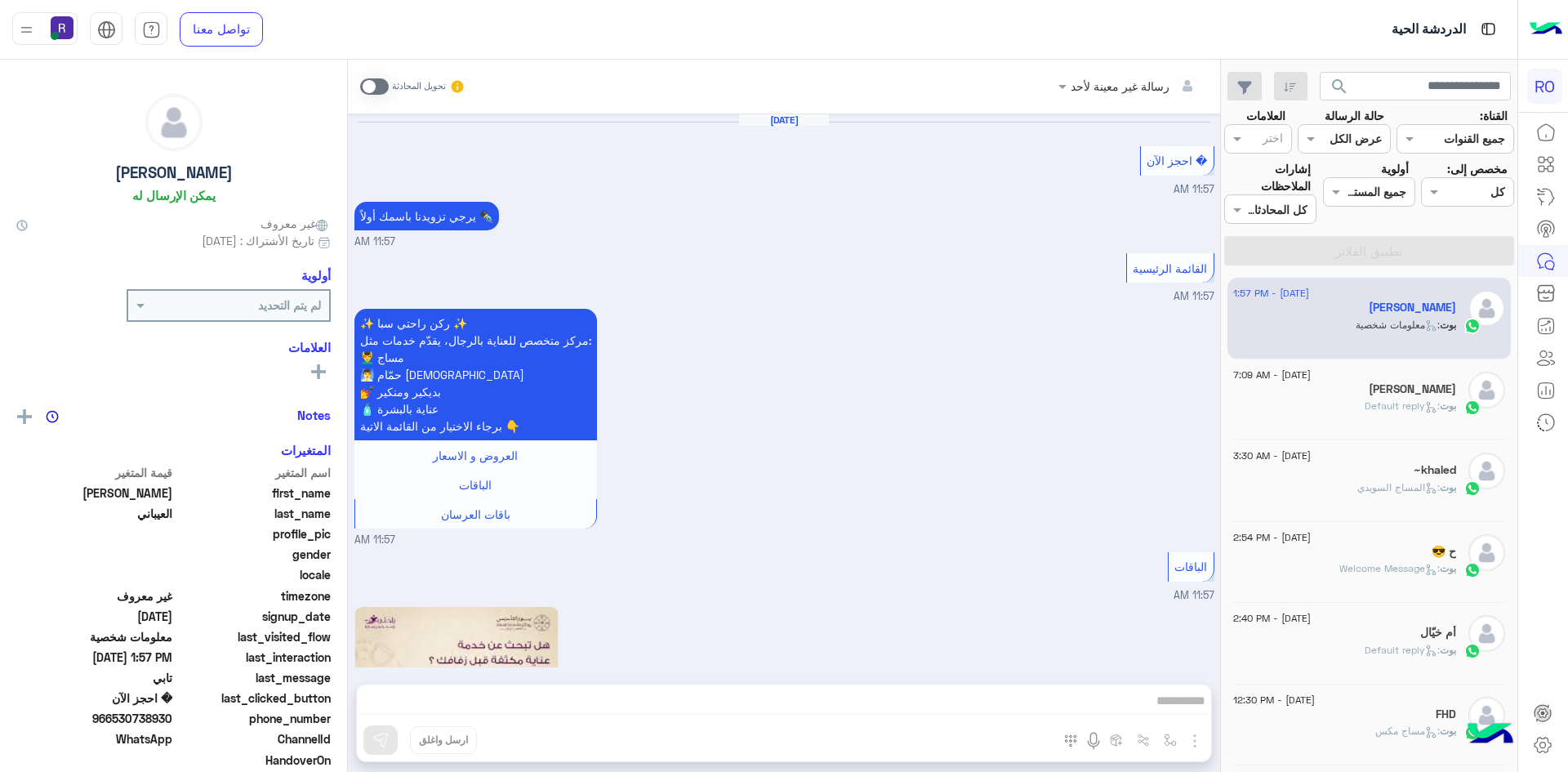
scroll to position [2137, 0]
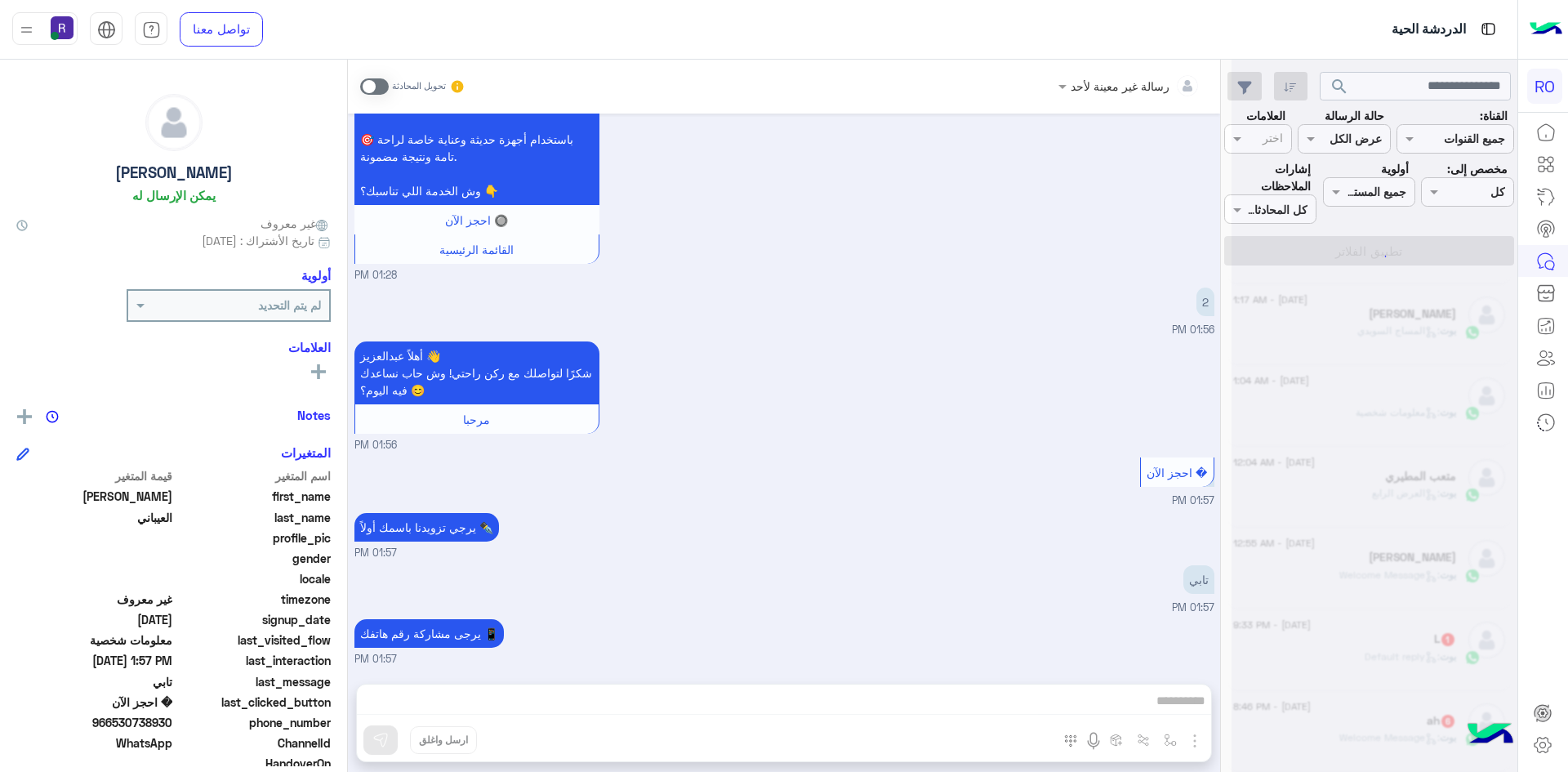
scroll to position [8, 0]
